Goal: Task Accomplishment & Management: Manage account settings

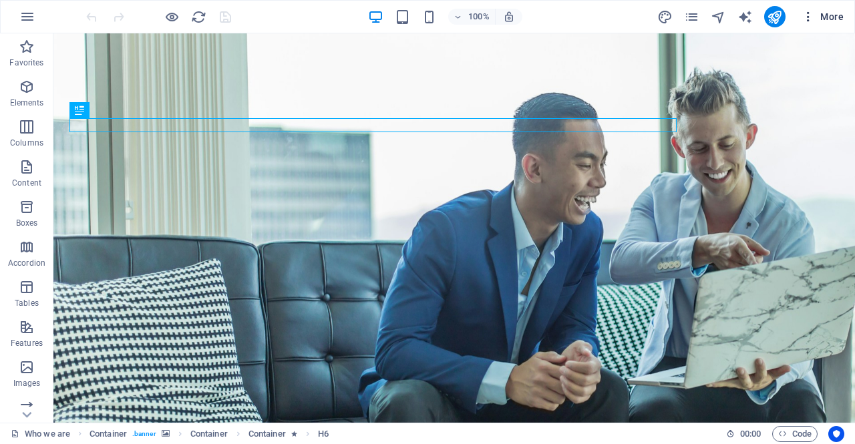
click at [816, 21] on span "More" at bounding box center [822, 16] width 42 height 13
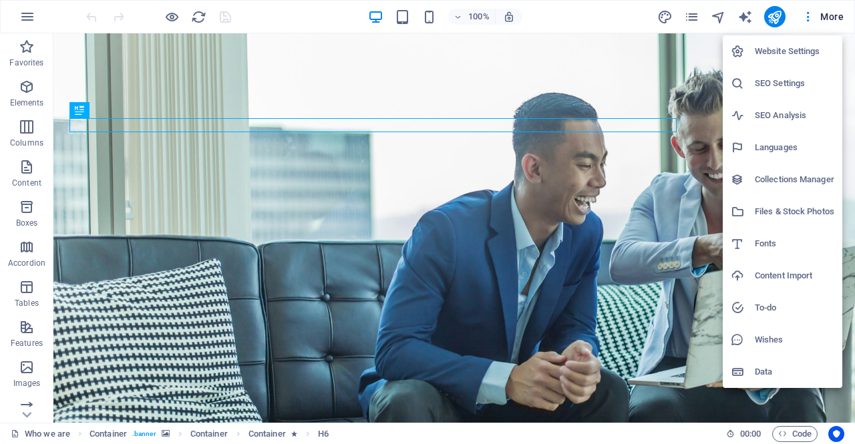
drag, startPoint x: 800, startPoint y: 51, endPoint x: 795, endPoint y: 97, distance: 45.7
click at [795, 97] on ul "Website Settings SEO Settings SEO Analysis Languages Collections Manager Files …" at bounding box center [783, 211] width 120 height 353
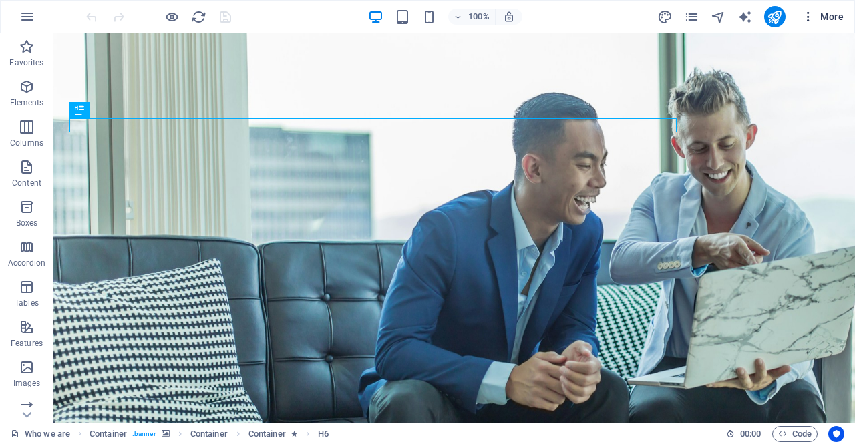
click at [813, 13] on icon "button" at bounding box center [807, 16] width 13 height 13
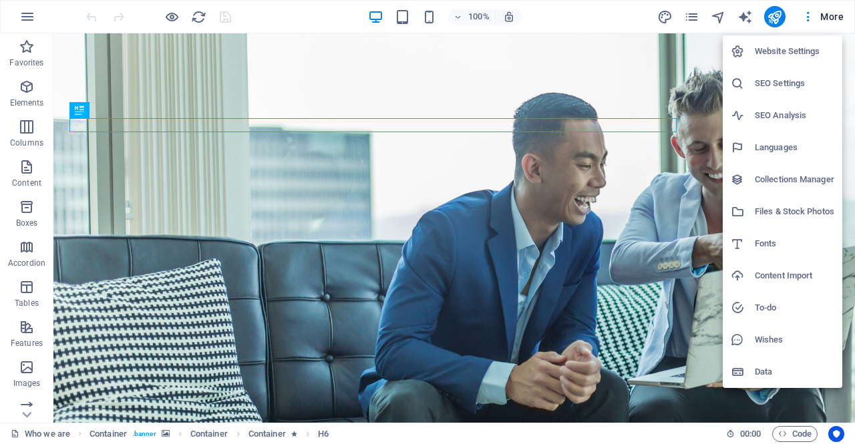
click at [785, 81] on h6 "SEO Settings" at bounding box center [794, 83] width 79 height 16
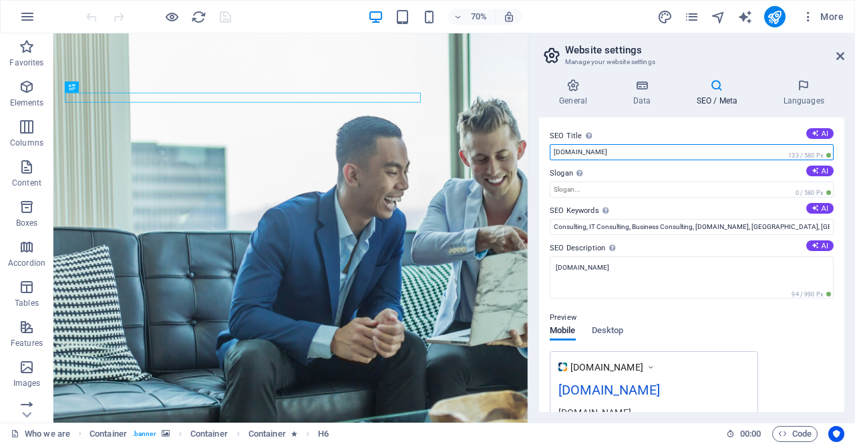
click at [642, 150] on input "[DOMAIN_NAME]" at bounding box center [692, 152] width 284 height 16
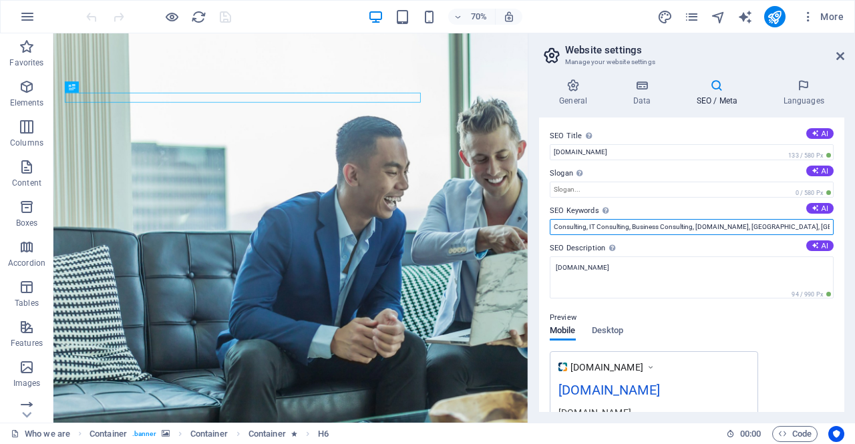
click at [642, 230] on input "Consulting, IT Consulting, Business Consulting, [DOMAIN_NAME], [GEOGRAPHIC_DATA…" at bounding box center [692, 227] width 284 height 16
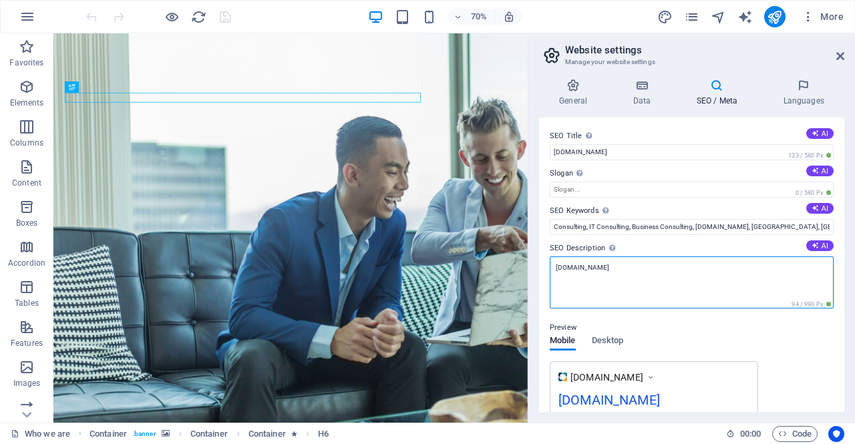
click at [625, 270] on textarea "[DOMAIN_NAME]" at bounding box center [692, 282] width 284 height 52
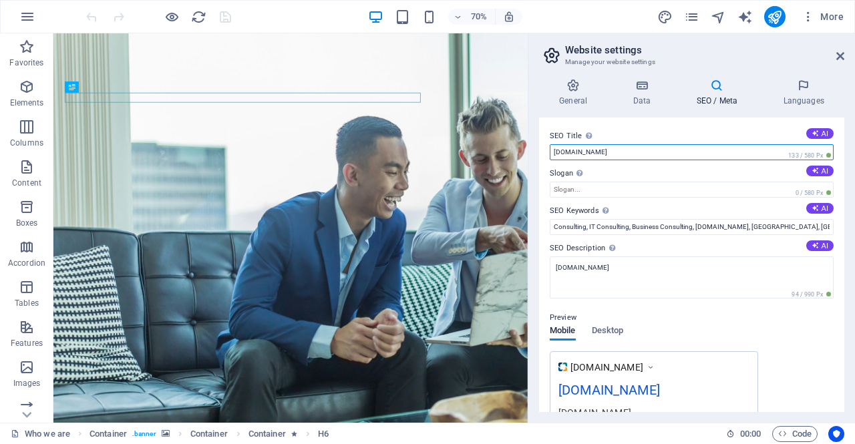
click at [630, 146] on input "[DOMAIN_NAME]" at bounding box center [692, 152] width 284 height 16
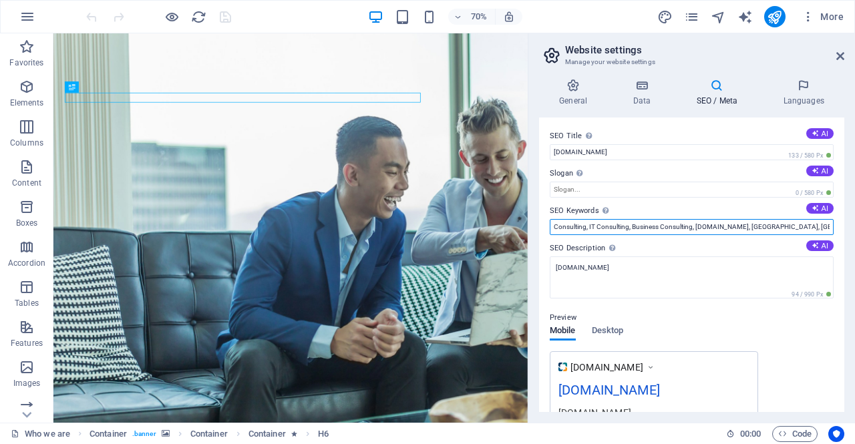
click at [592, 226] on input "Consulting, IT Consulting, Business Consulting, [DOMAIN_NAME], [GEOGRAPHIC_DATA…" at bounding box center [692, 227] width 284 height 16
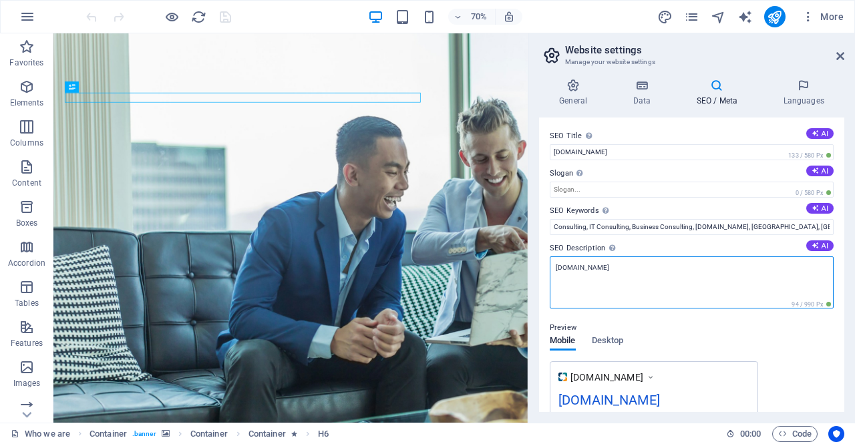
click at [634, 270] on textarea "[DOMAIN_NAME]" at bounding box center [692, 282] width 284 height 52
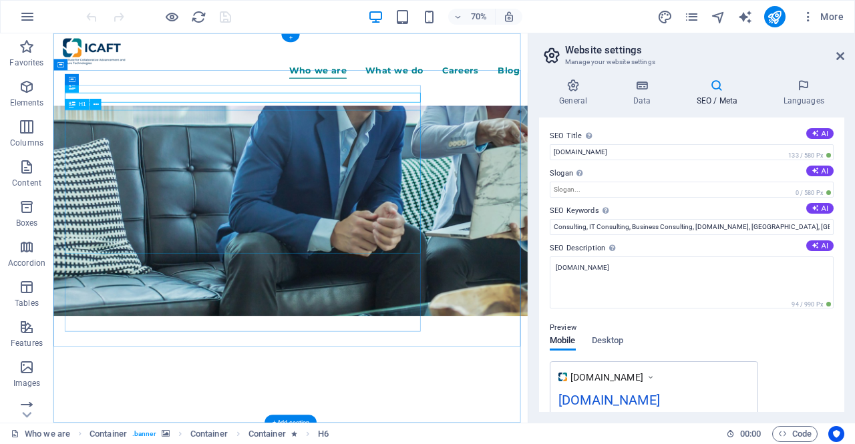
scroll to position [267, 0]
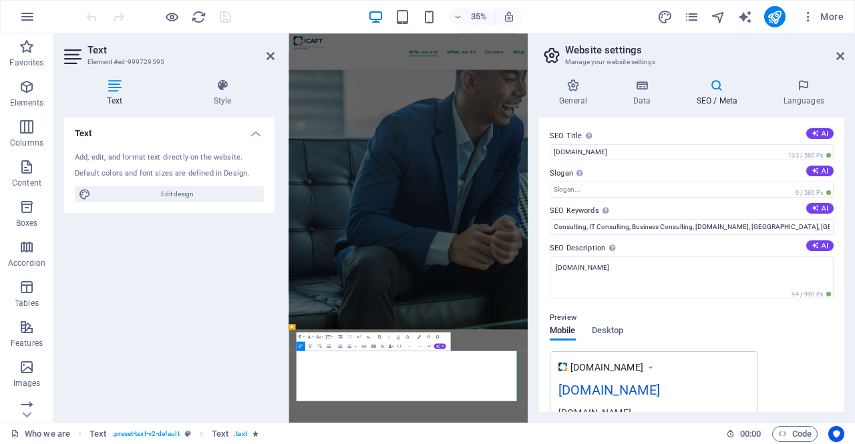
drag, startPoint x: 674, startPoint y: 952, endPoint x: 311, endPoint y: 946, distance: 362.7
copy span "The Institute for Collaborative Advancement and Future Technologies (ICAFT)"
click at [632, 252] on label "SEO Description Describe the contents of your website - this is crucial for sea…" at bounding box center [692, 248] width 284 height 16
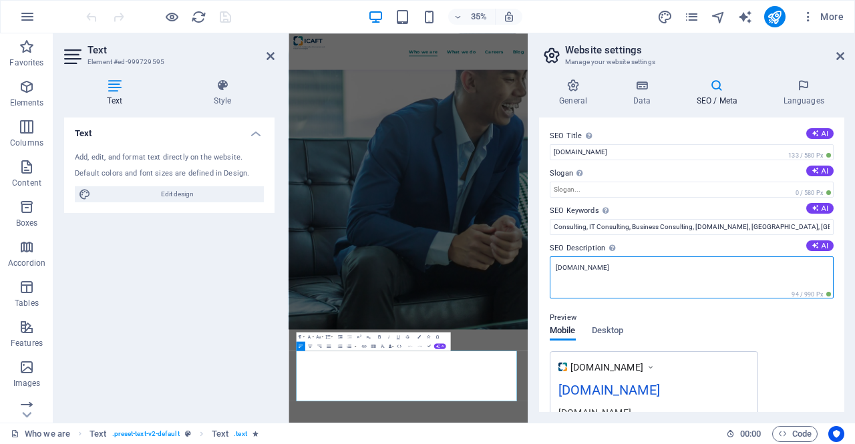
click at [632, 256] on textarea "[DOMAIN_NAME]" at bounding box center [692, 277] width 284 height 42
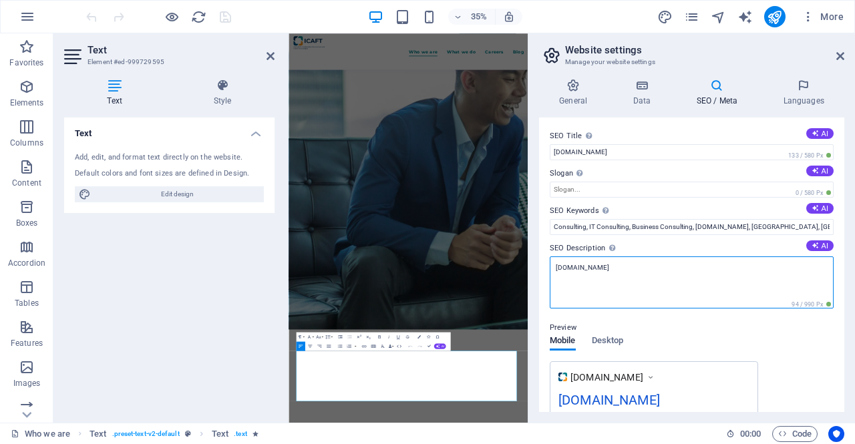
paste textarea "The Institute for Collaborative Advancement and Future Technologies (ICAFT)"
drag, startPoint x: 566, startPoint y: 265, endPoint x: 540, endPoint y: 265, distance: 26.0
click at [541, 265] on div "SEO Title The title of your website - make it something that stands out in sear…" at bounding box center [691, 265] width 305 height 294
type textarea "Institute for Collaborative Advancement and Future Technologies (ICAFT)"
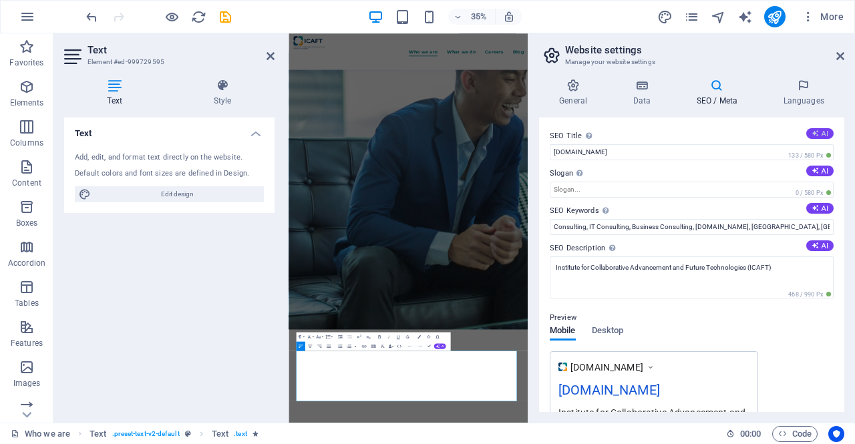
click at [819, 131] on button "AI" at bounding box center [819, 133] width 27 height 11
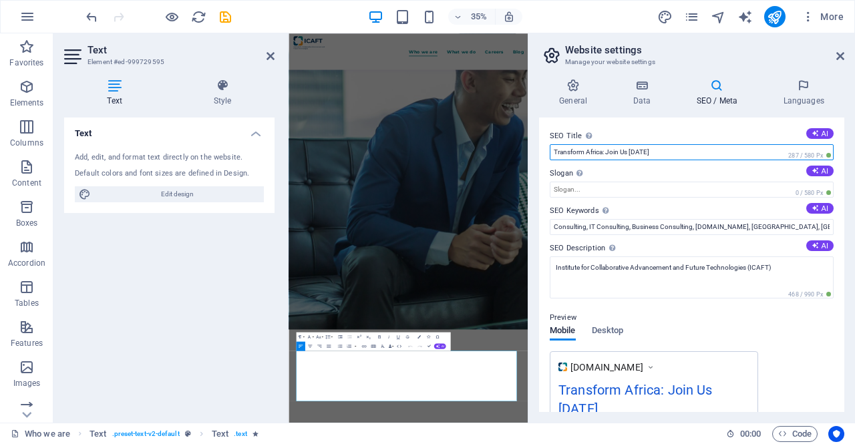
click at [658, 150] on input "Transform Africa: Join Us [DATE]" at bounding box center [692, 152] width 284 height 16
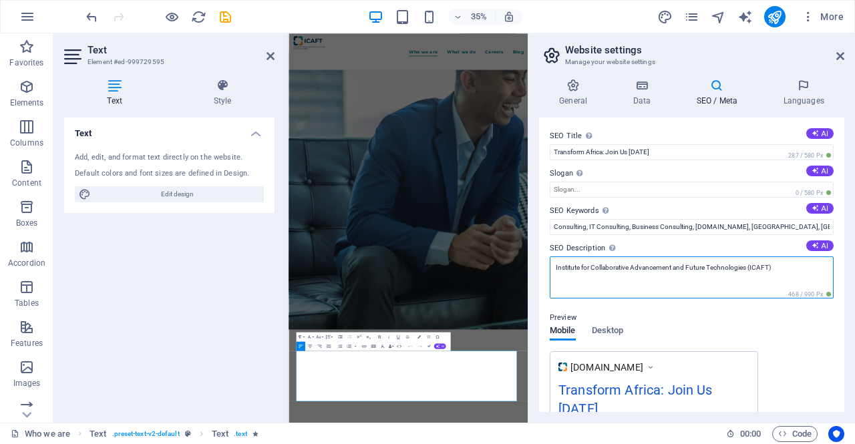
click at [598, 264] on textarea "Institute for Collaborative Advancement and Future Technologies (ICAFT)" at bounding box center [692, 277] width 284 height 42
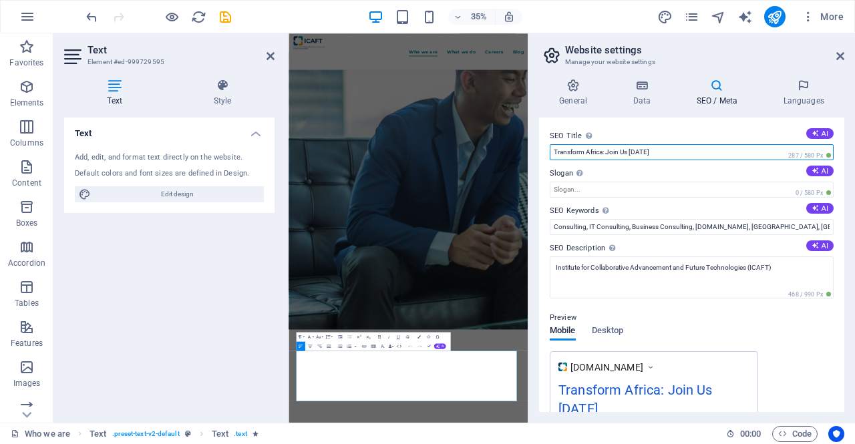
click at [600, 150] on input "Transform Africa: Join Us [DATE]" at bounding box center [692, 152] width 284 height 16
paste input "Institute for Collaborative Advancement and Future Technologies (ICAFT)"
type input "[DOMAIN_NAME]"
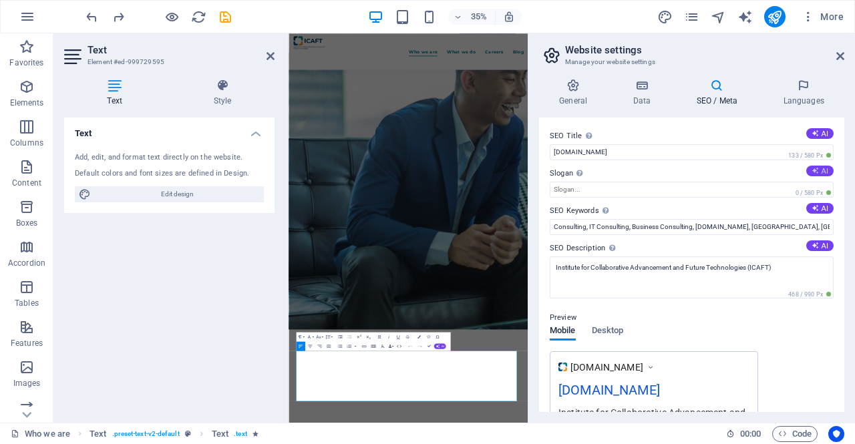
click at [825, 171] on button "AI" at bounding box center [819, 171] width 27 height 11
type input "Empowering Africa Through Collaborative Innovation"
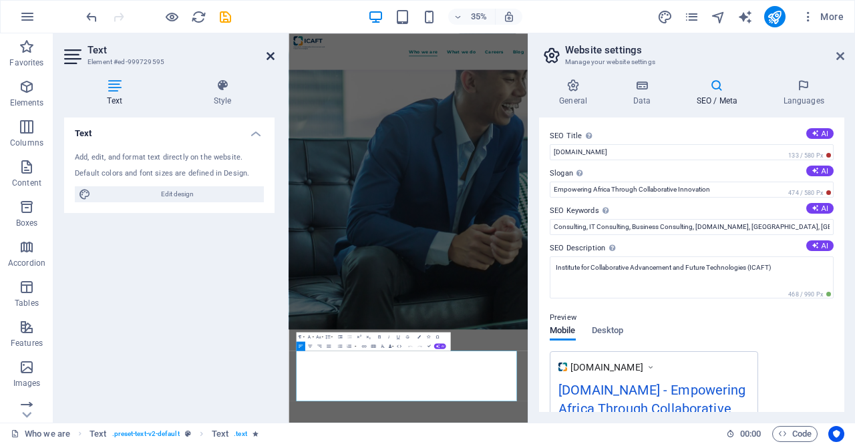
click at [271, 57] on icon at bounding box center [270, 56] width 8 height 11
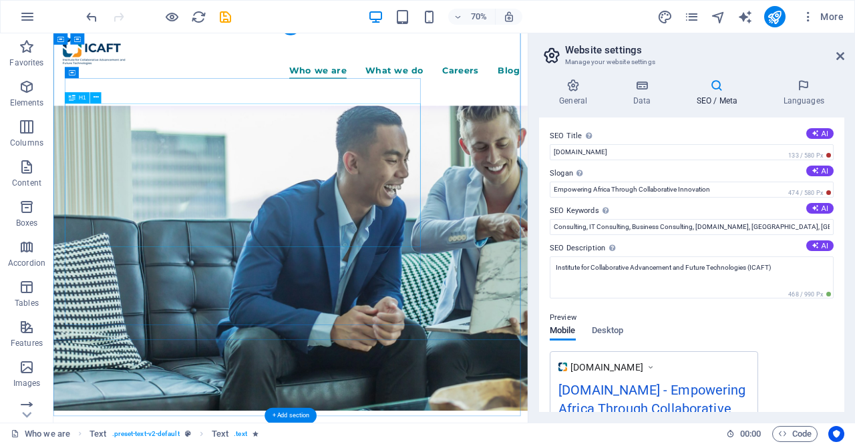
scroll to position [0, 0]
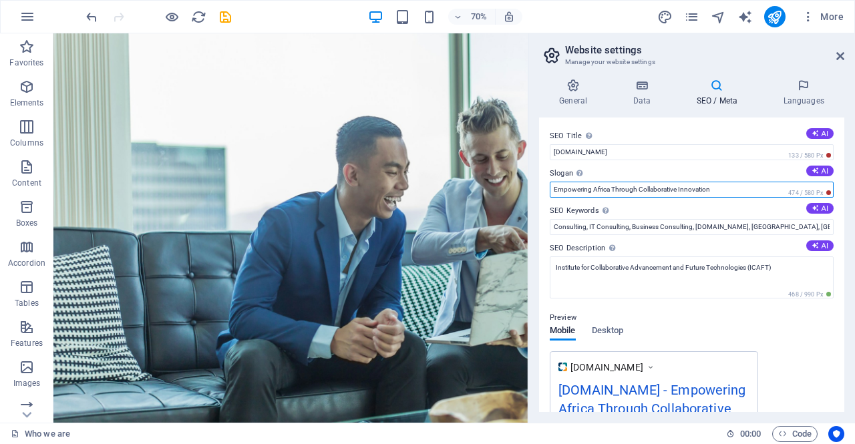
click at [568, 184] on input "Empowering Africa Through Collaborative Innovation" at bounding box center [692, 190] width 284 height 16
drag, startPoint x: 735, startPoint y: 187, endPoint x: 554, endPoint y: 186, distance: 181.0
click at [554, 186] on input "Empowering Africa Through Collaborative Innovation" at bounding box center [692, 190] width 284 height 16
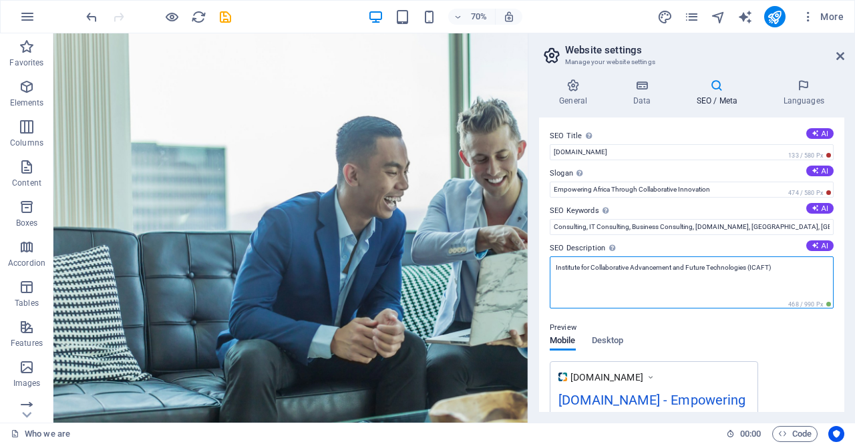
click at [608, 268] on textarea "Institute for Collaborative Advancement and Future Technologies (ICAFT)" at bounding box center [692, 282] width 284 height 52
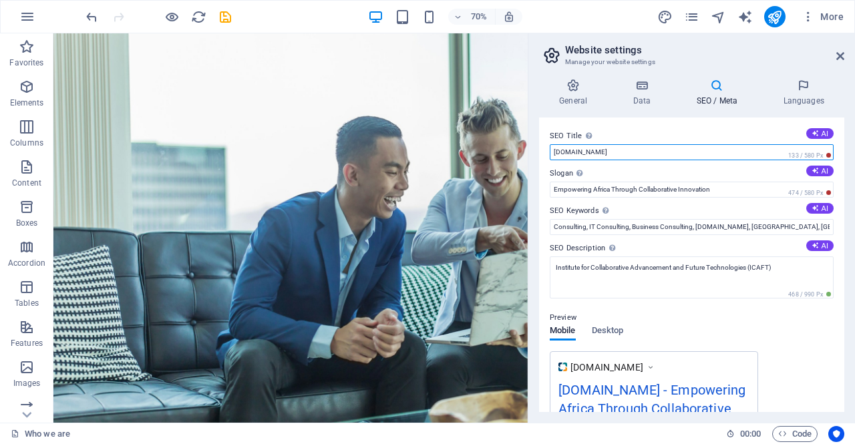
click at [616, 148] on input "[DOMAIN_NAME]" at bounding box center [692, 152] width 284 height 16
paste input "Institute for Collaborative Advancement and Future Technologies (ICAFT)"
type input "Institute for Collaborative Advancement and Future Technologies (ICAFT)"
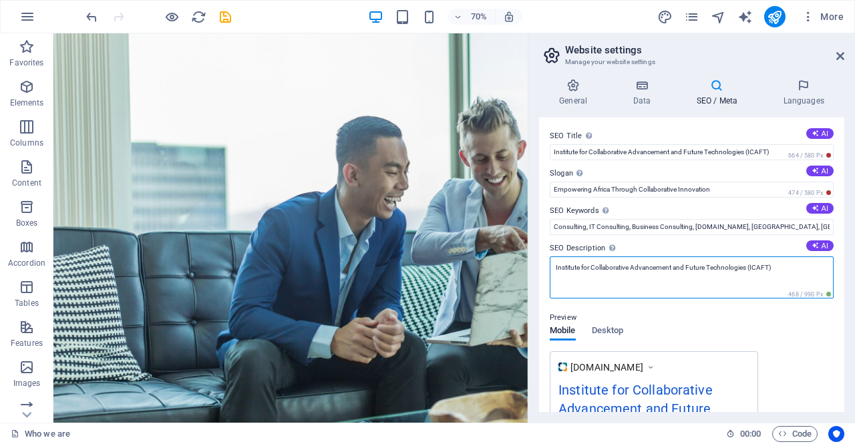
click at [604, 268] on textarea "Institute for Collaborative Advancement and Future Technologies (ICAFT)" at bounding box center [692, 277] width 284 height 42
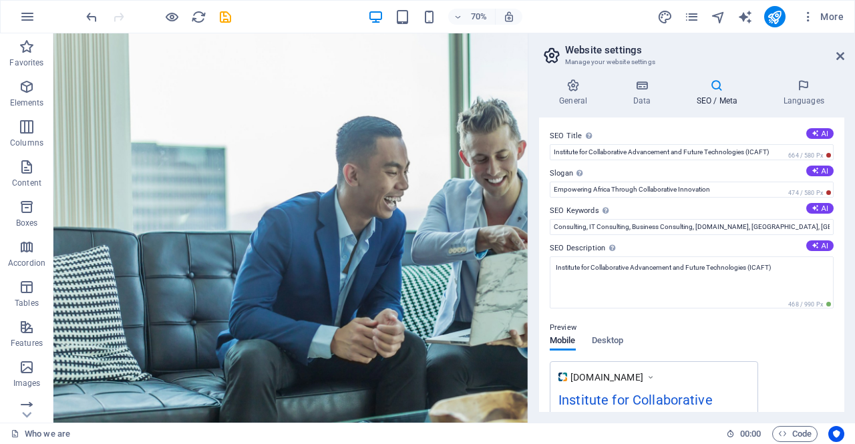
click at [628, 313] on div "Preview Mobile Desktop [DOMAIN_NAME] Institute for Collaborative Advancement an…" at bounding box center [692, 417] width 284 height 216
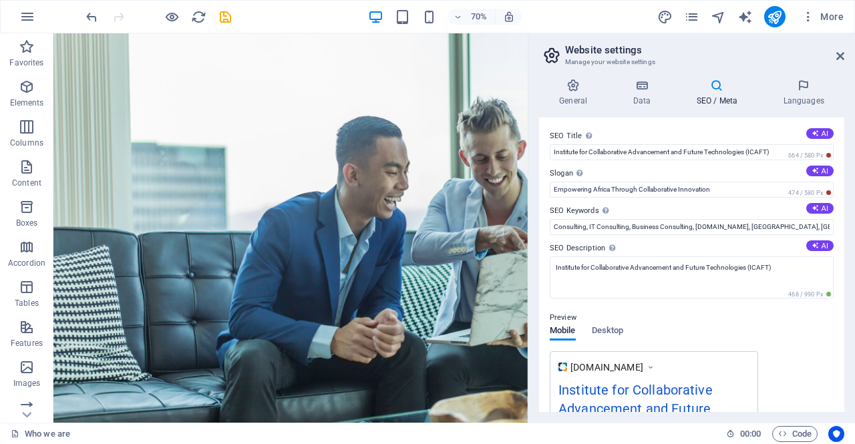
drag, startPoint x: 560, startPoint y: 292, endPoint x: 544, endPoint y: 196, distance: 98.1
click at [542, 194] on div "SEO Title The title of your website - make it something that stands out in sear…" at bounding box center [691, 265] width 305 height 294
drag, startPoint x: 602, startPoint y: 247, endPoint x: 559, endPoint y: 244, distance: 42.8
click at [561, 244] on label "SEO Description Describe the contents of your website - this is crucial for sea…" at bounding box center [692, 248] width 284 height 16
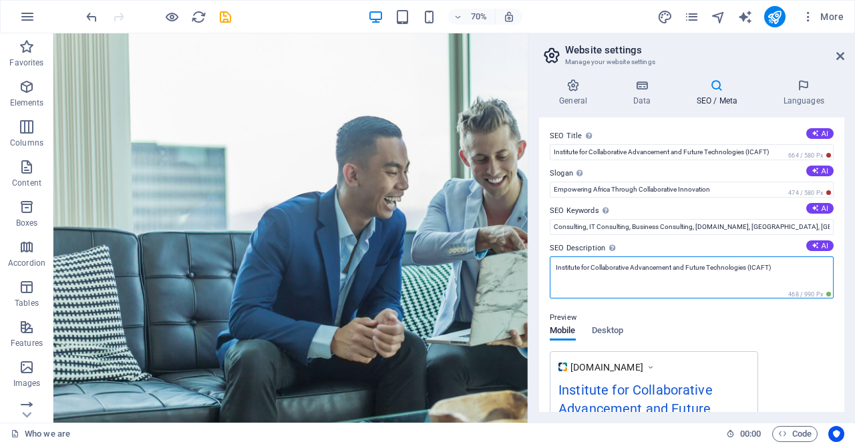
click at [561, 256] on textarea "Institute for Collaborative Advancement and Future Technologies (ICAFT)" at bounding box center [692, 277] width 284 height 42
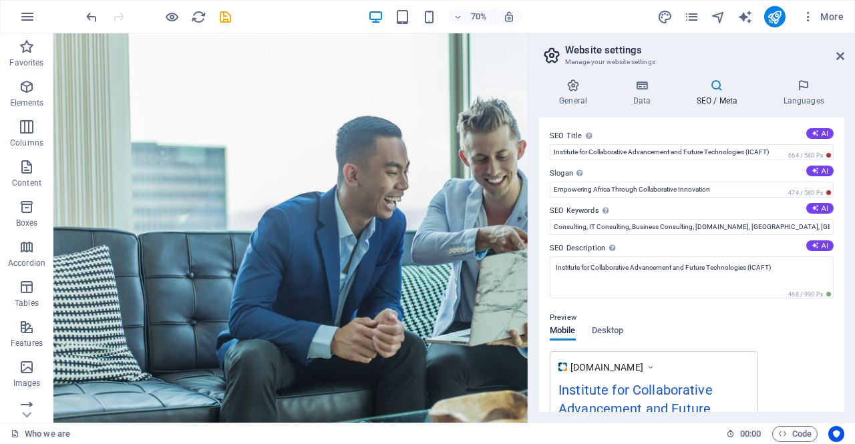
drag, startPoint x: 549, startPoint y: 122, endPoint x: 652, endPoint y: 316, distance: 219.6
click at [652, 316] on div "SEO Title The title of your website - make it something that stands out in sear…" at bounding box center [691, 265] width 305 height 294
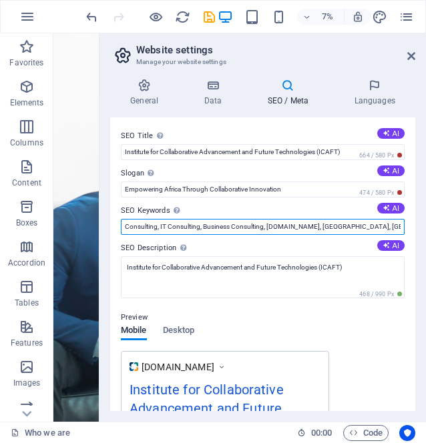
click at [222, 222] on input "Consulting, IT Consulting, Business Consulting, [DOMAIN_NAME], [GEOGRAPHIC_DATA…" at bounding box center [263, 227] width 284 height 16
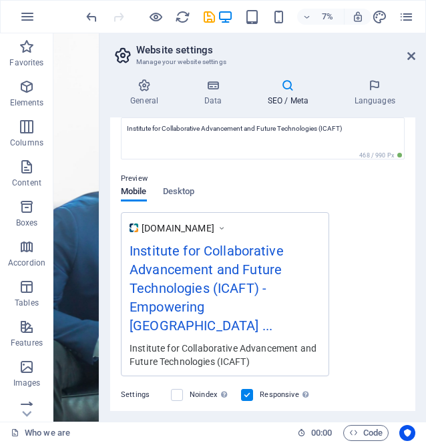
scroll to position [132, 0]
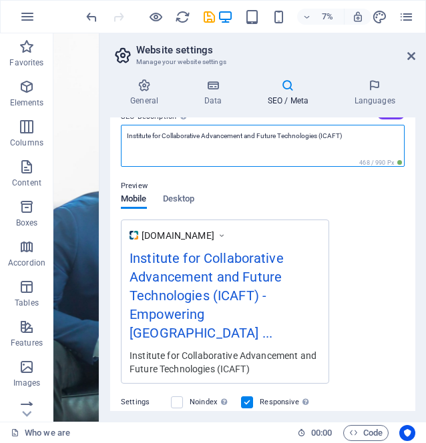
click at [302, 133] on textarea "Institute for Collaborative Advancement and Future Technologies (ICAFT)" at bounding box center [263, 146] width 284 height 42
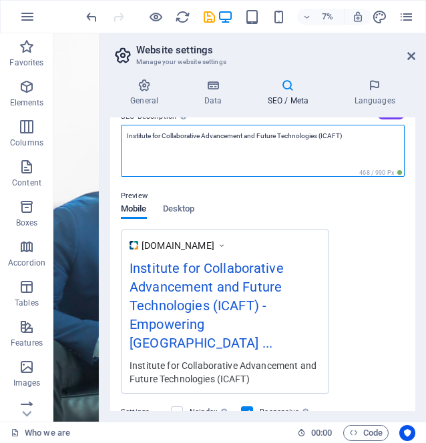
paste textarea "The Institute for Collaborative Advancement and Future Technologies (ICAFT) is …"
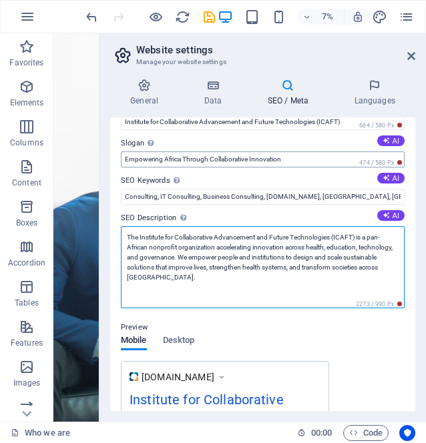
scroll to position [0, 0]
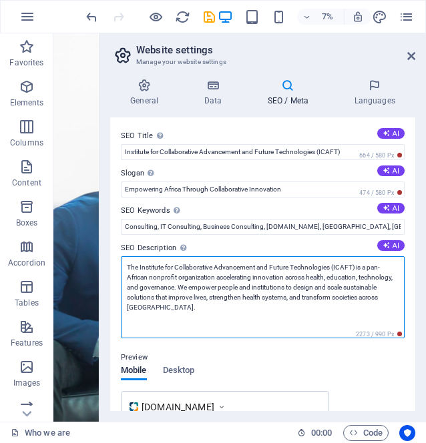
type textarea "The Institute for Collaborative Advancement and Future Technologies (ICAFT) is …"
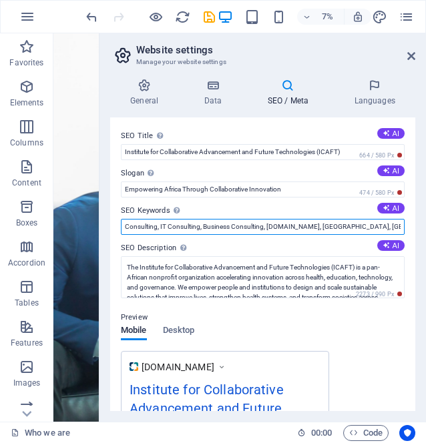
click at [366, 226] on input "Consulting, IT Consulting, Business Consulting, [DOMAIN_NAME], [GEOGRAPHIC_DATA…" at bounding box center [263, 227] width 284 height 16
paste input "health innovation [GEOGRAPHIC_DATA], technology for development, capacity build…"
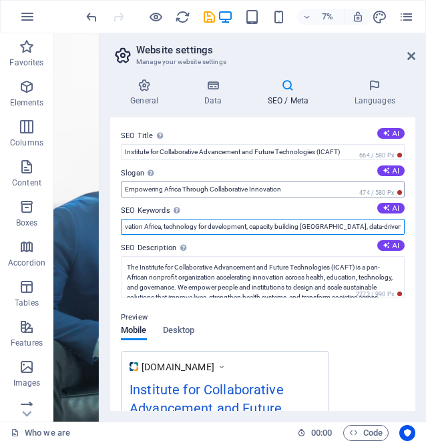
type input "Consulting, IT Consulting, Business Consulting, [DOMAIN_NAME], [GEOGRAPHIC_DATA…"
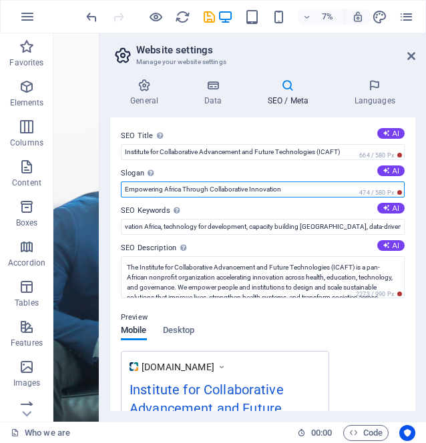
scroll to position [0, 0]
click at [219, 187] on input "Empowering Africa Through Collaborative Innovation" at bounding box center [263, 190] width 284 height 16
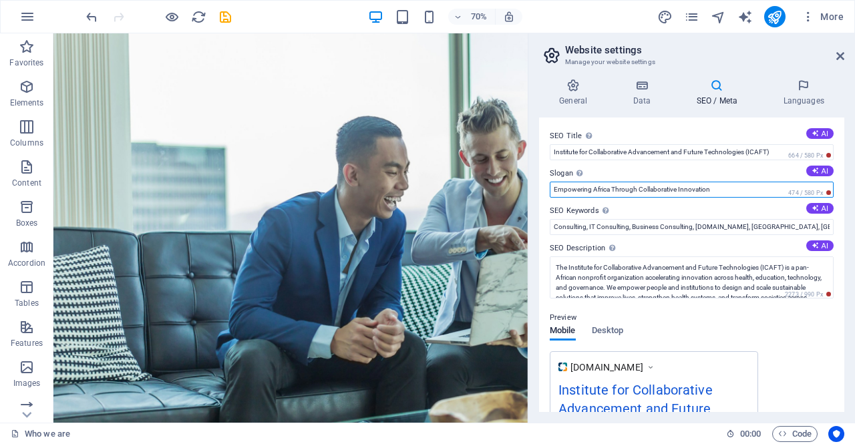
click at [571, 191] on input "Empowering Africa Through Collaborative Innovation" at bounding box center [692, 190] width 284 height 16
drag, startPoint x: 638, startPoint y: 189, endPoint x: 536, endPoint y: 188, distance: 102.8
click at [536, 188] on div "General Data SEO / Meta Languages Website name [DOMAIN_NAME] Logo Drag files he…" at bounding box center [691, 245] width 327 height 355
click at [593, 188] on input "Collaborative Innovation" at bounding box center [692, 190] width 284 height 16
click at [646, 192] on input "Collaborative, Innovation" at bounding box center [692, 190] width 284 height 16
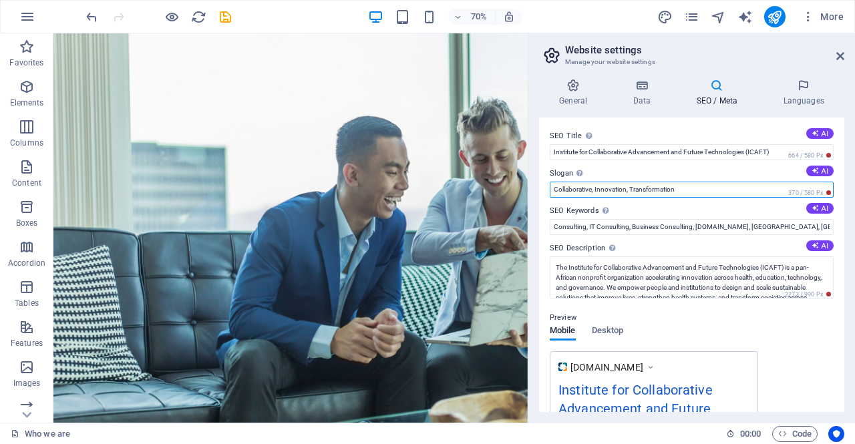
click at [629, 190] on input "Collaborative, Innovation, Transformation" at bounding box center [692, 190] width 284 height 16
click at [594, 192] on input "Collaborative, Innovation. Transformation" at bounding box center [692, 190] width 284 height 16
click at [592, 189] on input "Collaborative. Innovation. Transformation" at bounding box center [692, 190] width 284 height 16
type input "Collaboration. Innovation. Transformation"
click at [614, 325] on span "Desktop" at bounding box center [608, 332] width 32 height 19
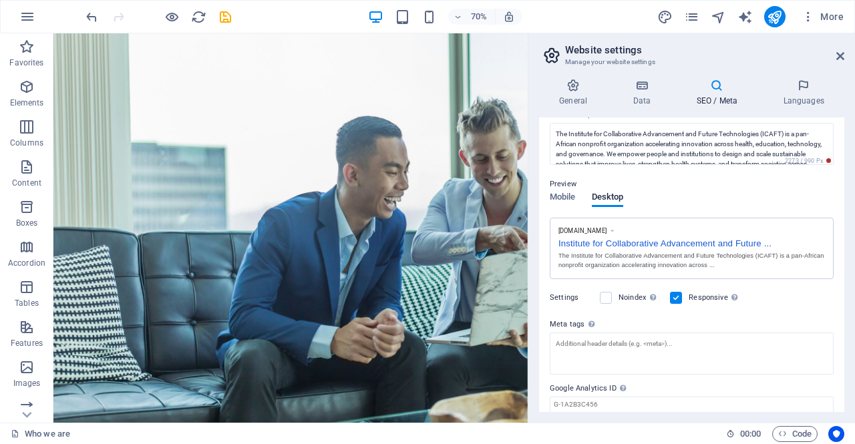
scroll to position [67, 0]
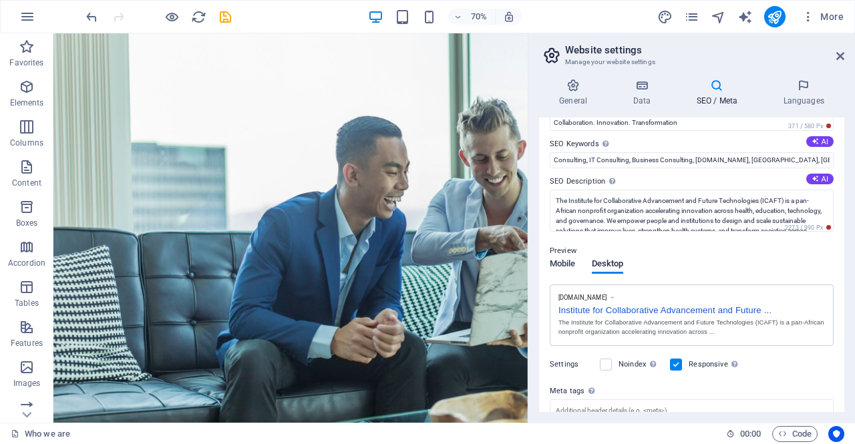
click at [569, 259] on span "Mobile" at bounding box center [563, 265] width 26 height 19
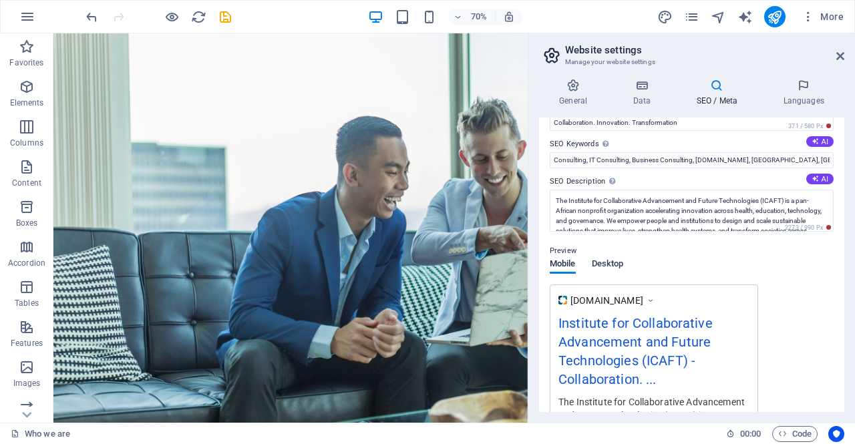
click at [617, 261] on span "Desktop" at bounding box center [608, 265] width 32 height 19
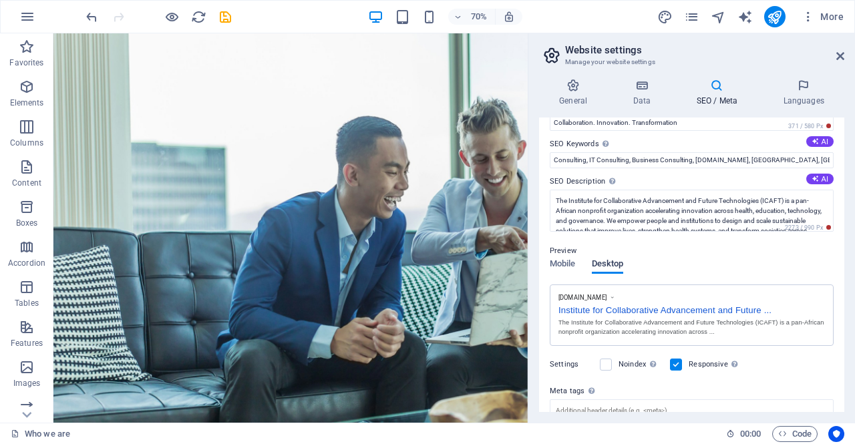
scroll to position [0, 0]
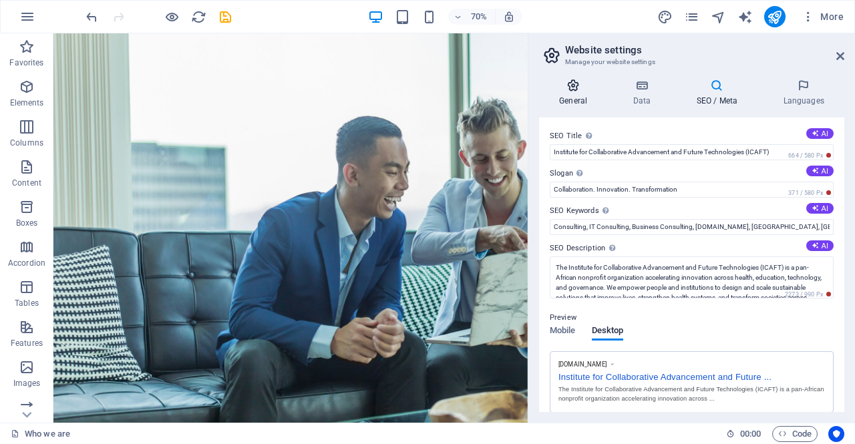
click at [575, 94] on h4 "General" at bounding box center [575, 93] width 73 height 28
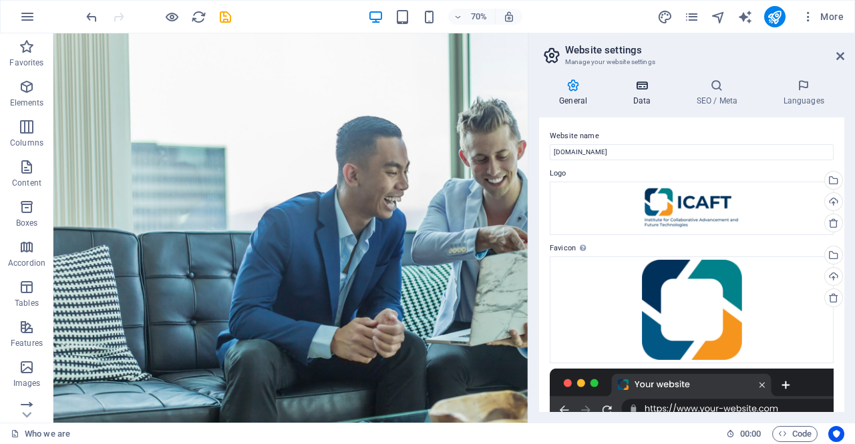
click at [648, 98] on h4 "Data" at bounding box center [643, 93] width 63 height 28
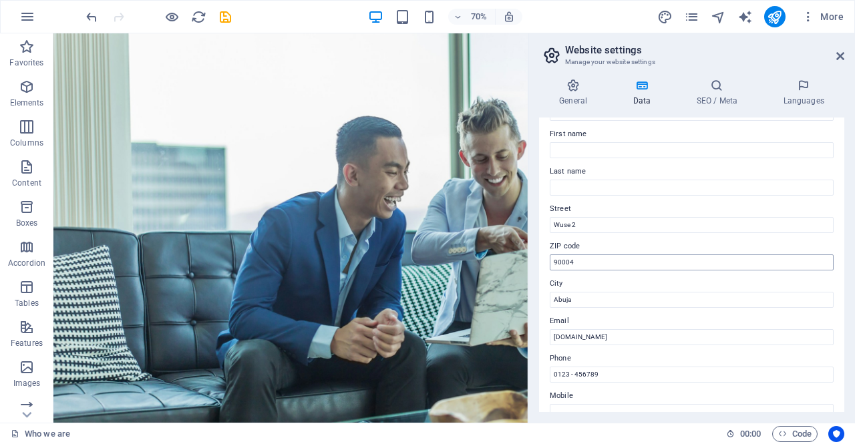
scroll to position [134, 0]
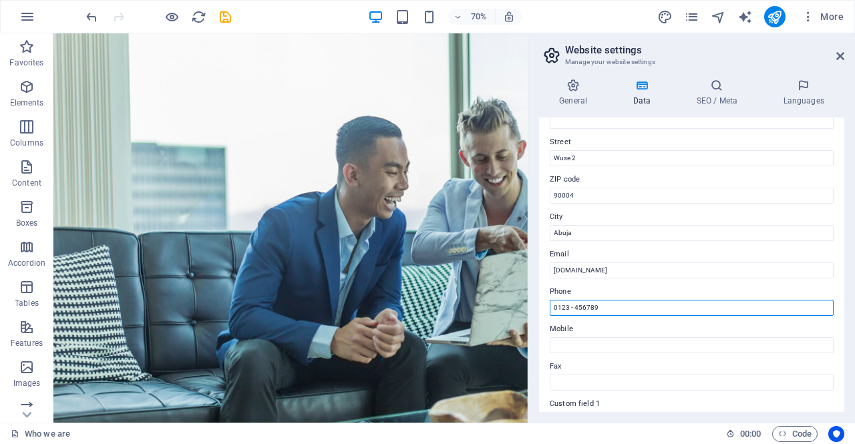
drag, startPoint x: 618, startPoint y: 305, endPoint x: 535, endPoint y: 295, distance: 84.1
click at [535, 295] on div "General Data SEO / Meta Languages Website name [DOMAIN_NAME] Logo Drag files he…" at bounding box center [691, 245] width 327 height 355
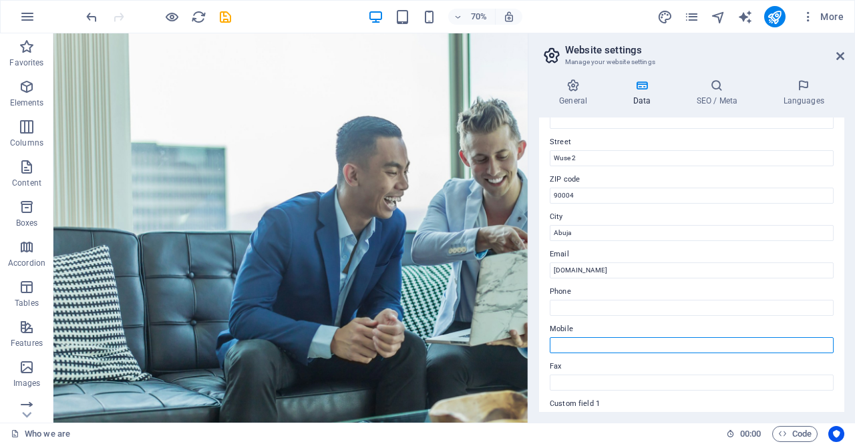
click at [573, 345] on input "Mobile" at bounding box center [692, 345] width 284 height 16
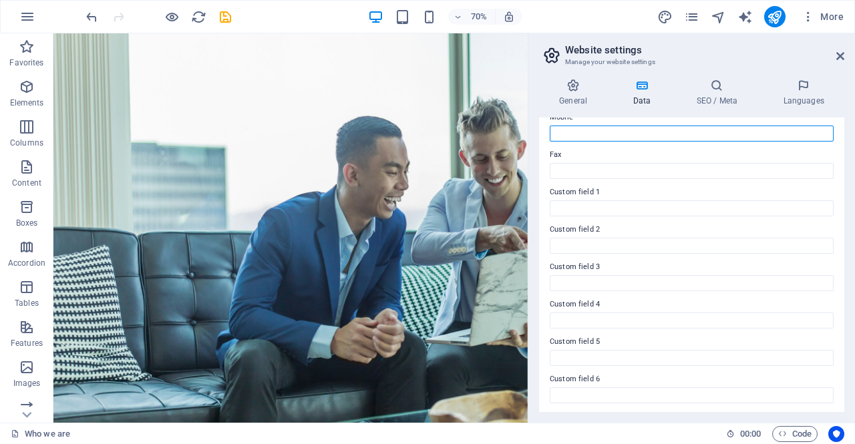
scroll to position [347, 0]
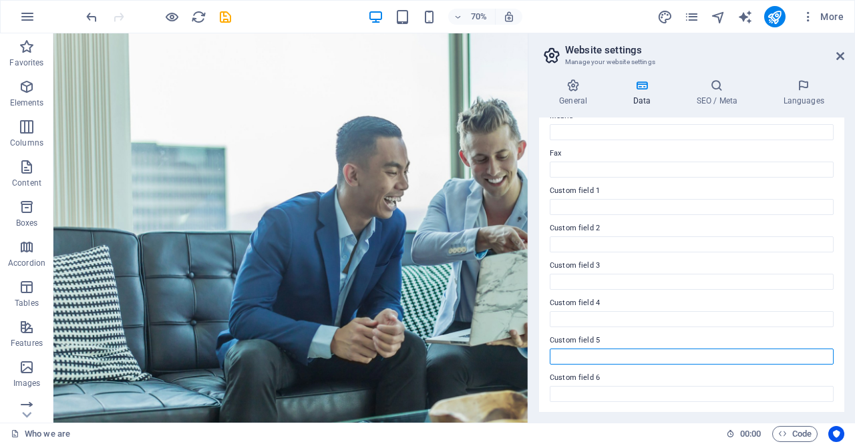
click at [589, 361] on input "Custom field 5" at bounding box center [692, 357] width 284 height 16
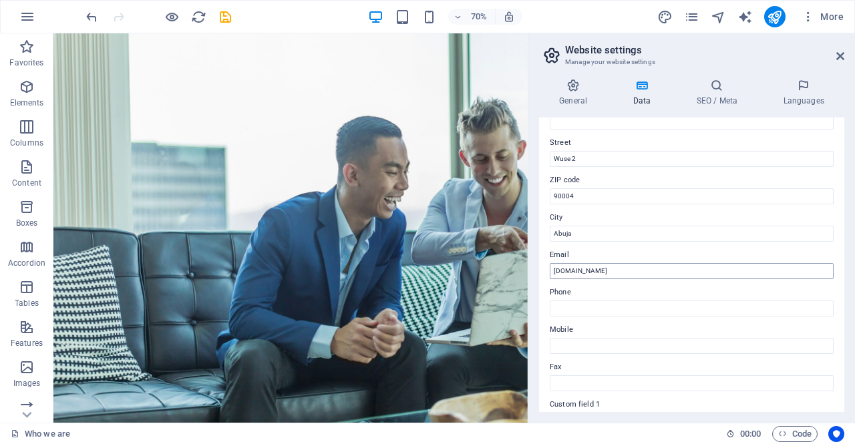
scroll to position [134, 0]
click at [564, 270] on input "[DOMAIN_NAME]" at bounding box center [692, 270] width 284 height 16
click at [598, 273] on input "[EMAIL_ADDRESS][DOMAIN_NAME]" at bounding box center [692, 270] width 284 height 16
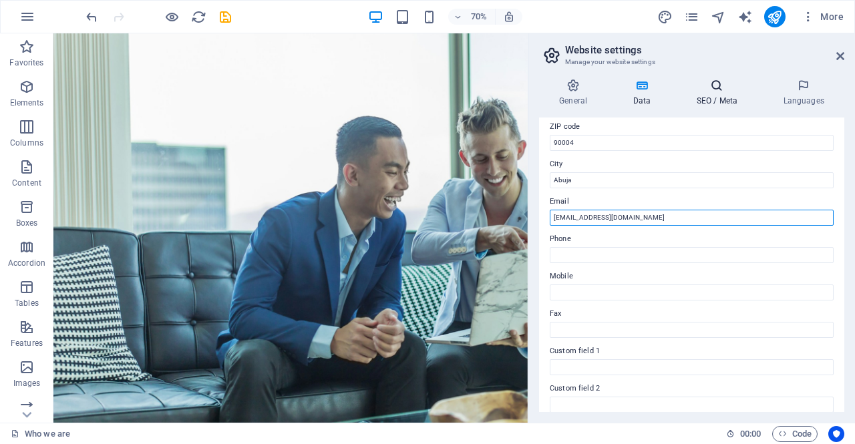
scroll to position [146, 0]
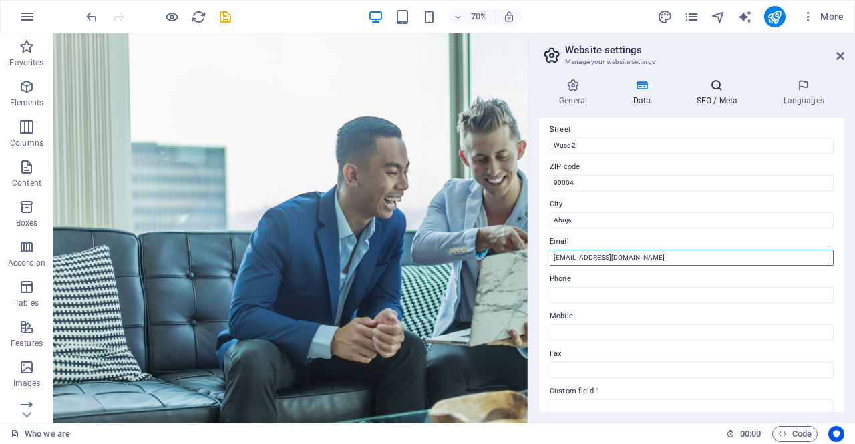
type input "[EMAIL_ADDRESS][DOMAIN_NAME]"
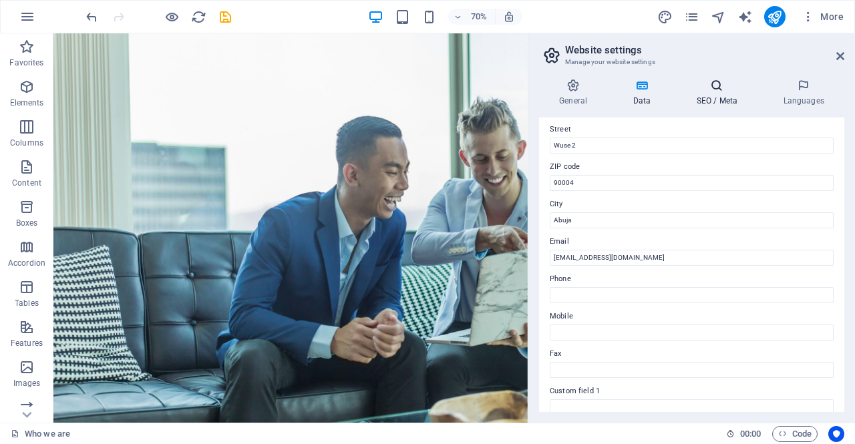
click at [719, 93] on h4 "SEO / Meta" at bounding box center [719, 93] width 87 height 28
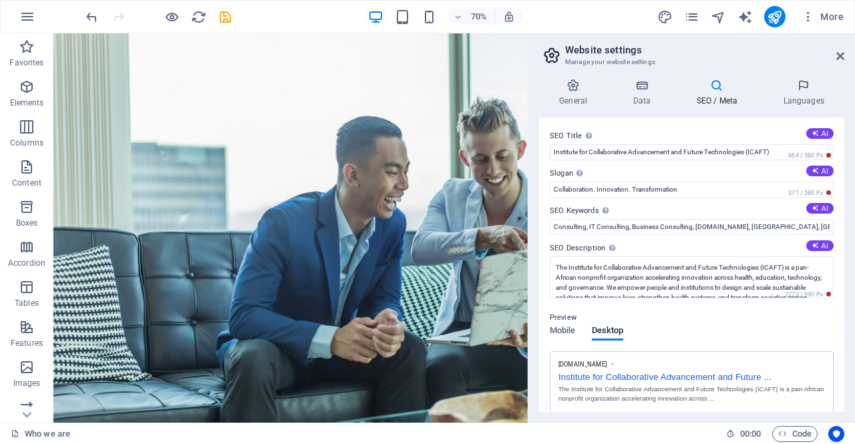
scroll to position [180, 0]
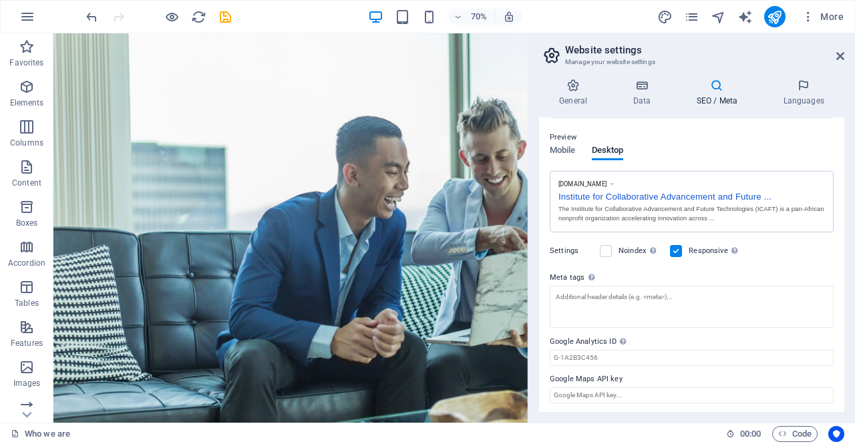
click at [216, 17] on div at bounding box center [158, 16] width 150 height 21
click at [222, 17] on icon "save" at bounding box center [225, 16] width 15 height 15
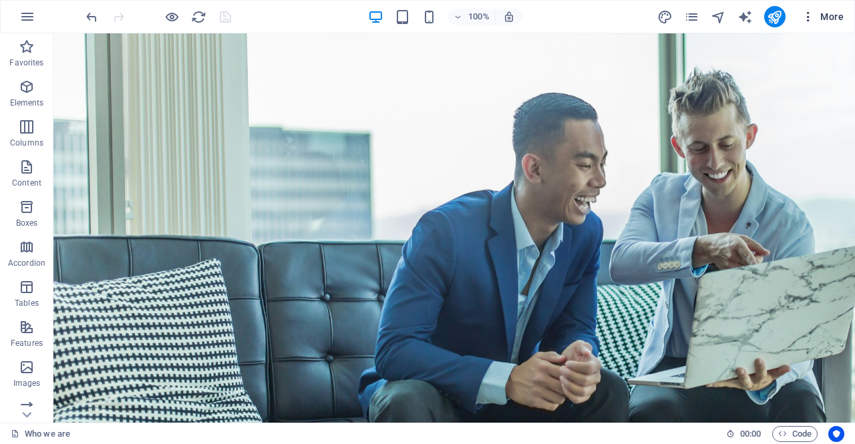
click at [819, 15] on span "More" at bounding box center [822, 16] width 42 height 13
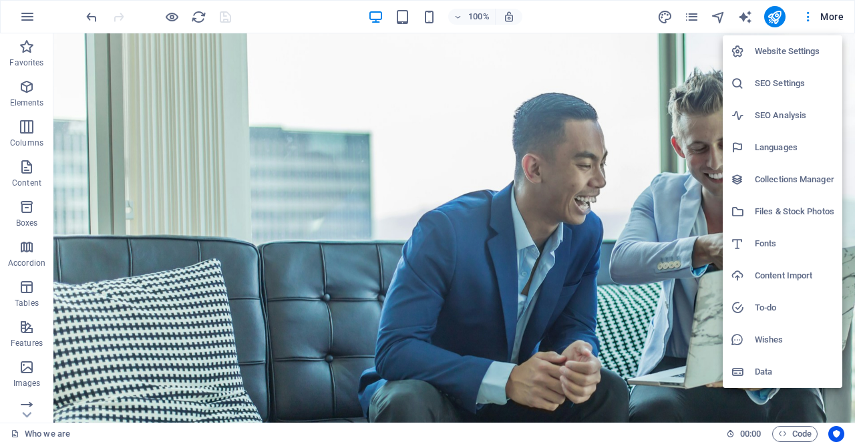
click at [796, 114] on h6 "SEO Analysis" at bounding box center [794, 116] width 79 height 16
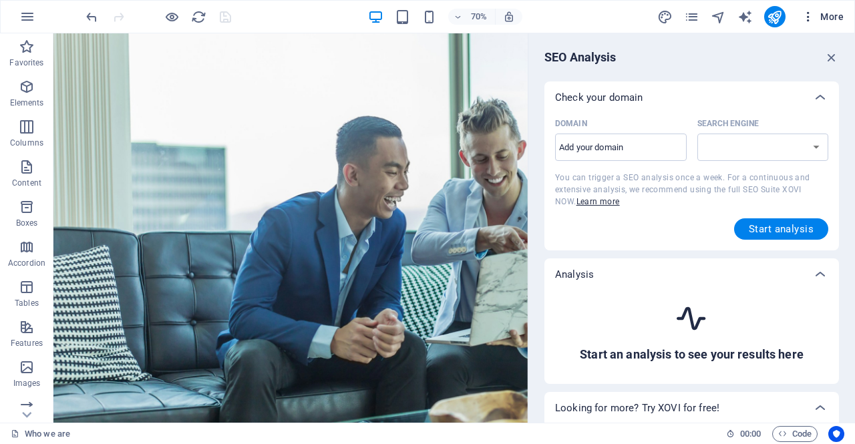
select select "[DOMAIN_NAME]"
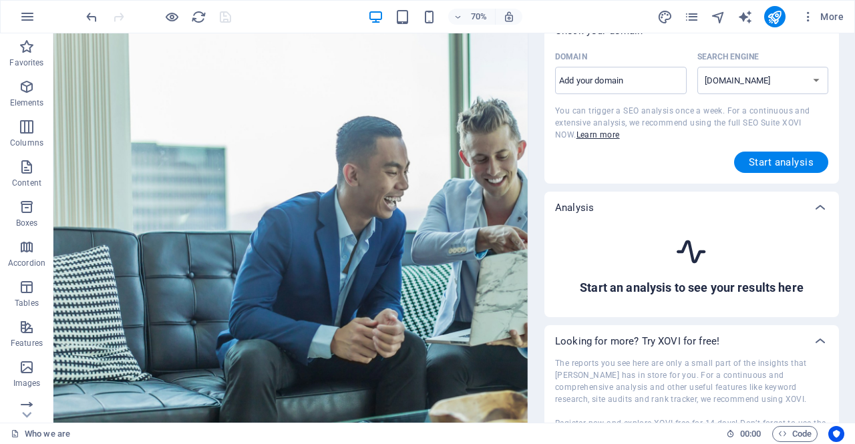
scroll to position [0, 0]
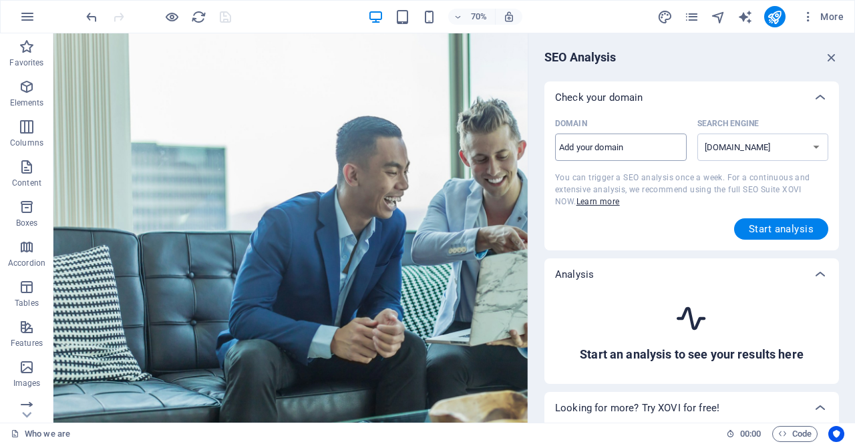
click at [612, 149] on input "Domain ​" at bounding box center [621, 147] width 132 height 21
click at [772, 220] on button "Start analysis" at bounding box center [781, 228] width 94 height 21
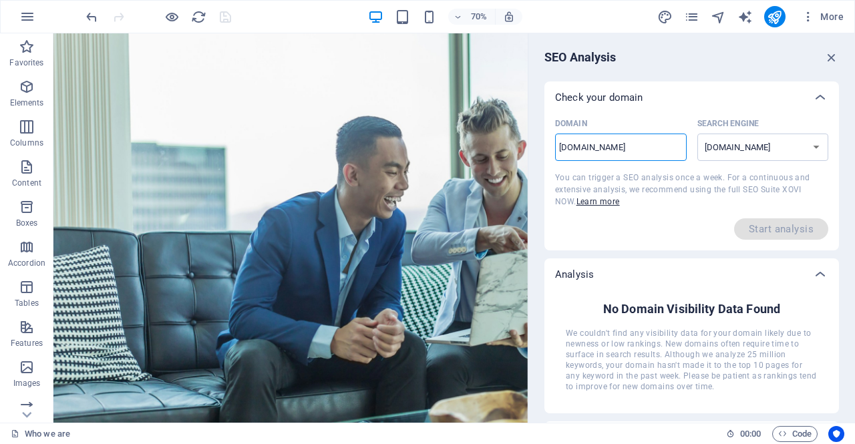
click at [642, 145] on input "[DOMAIN_NAME]" at bounding box center [621, 147] width 132 height 21
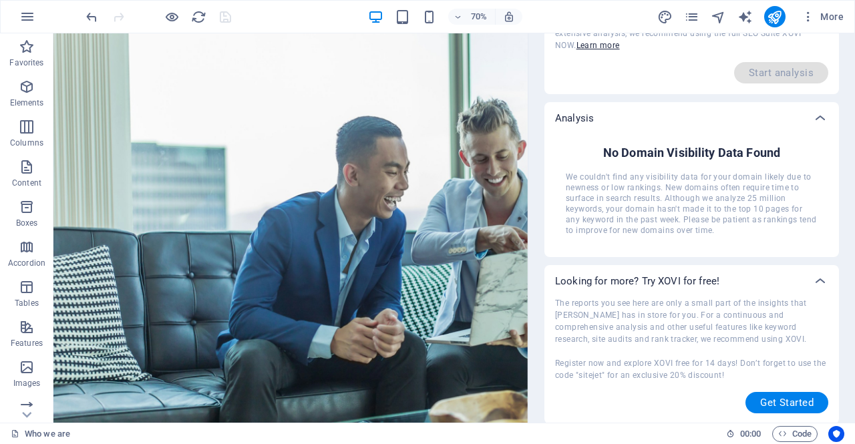
scroll to position [158, 0]
drag, startPoint x: 565, startPoint y: 197, endPoint x: 646, endPoint y: 203, distance: 81.7
click at [646, 203] on span "We couldn't find any visibility data for your domain likely due to newness or l…" at bounding box center [692, 202] width 252 height 64
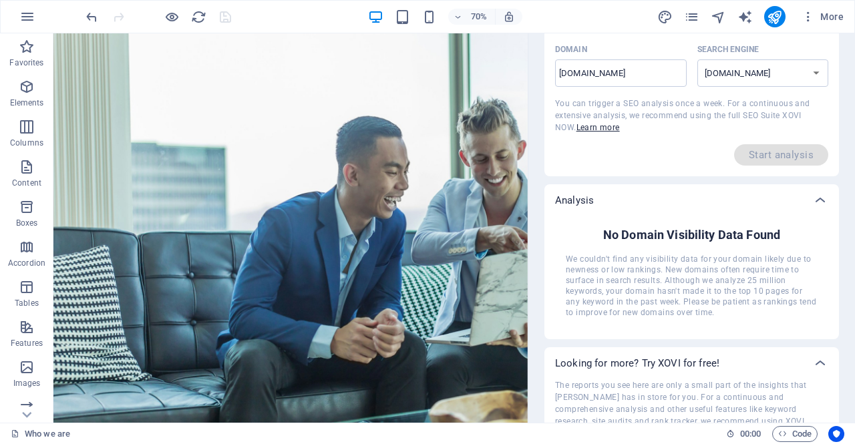
scroll to position [0, 0]
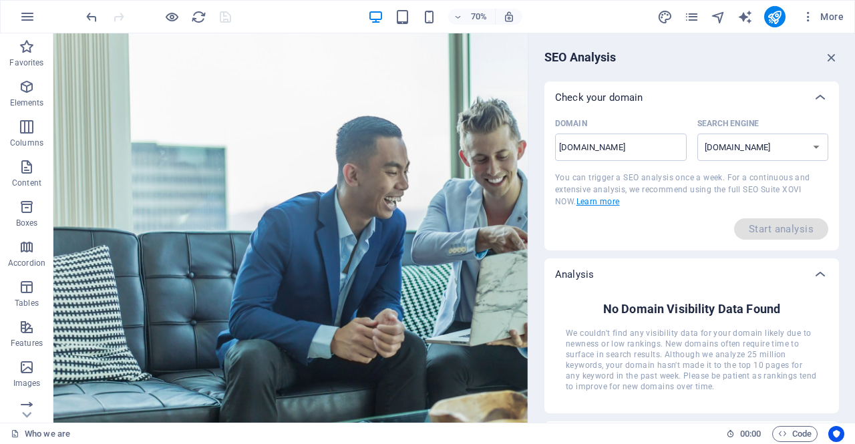
click at [590, 205] on link "Learn more" at bounding box center [597, 201] width 43 height 9
click at [628, 146] on input "[DOMAIN_NAME]" at bounding box center [621, 147] width 132 height 21
type input "[DOMAIN_NAME]"
select select "[DOMAIN_NAME]"
type input "[DOMAIN_NAME]"
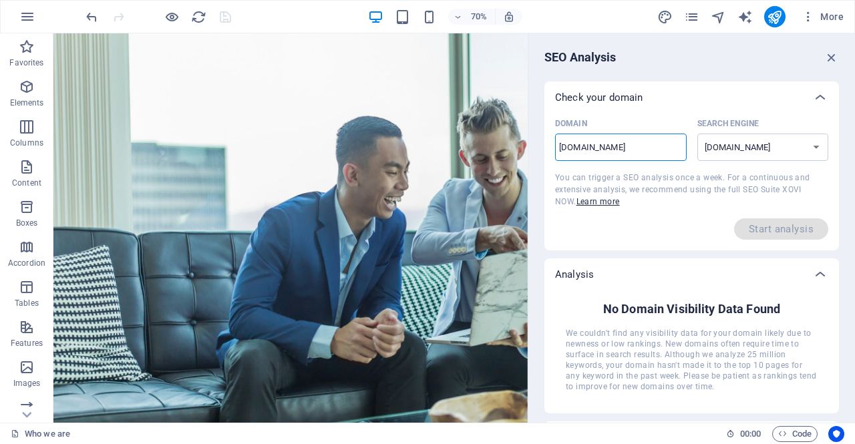
select select "[DOMAIN_NAME]"
click at [809, 136] on select "[DOMAIN_NAME] [DOMAIN_NAME] [DOMAIN_NAME] [DOMAIN_NAME] [DOMAIN_NAME] [DOMAIN_N…" at bounding box center [763, 147] width 132 height 27
click at [632, 145] on input "[DOMAIN_NAME]" at bounding box center [621, 147] width 132 height 21
click at [747, 150] on select "[DOMAIN_NAME] [DOMAIN_NAME] [DOMAIN_NAME] [DOMAIN_NAME] [DOMAIN_NAME] [DOMAIN_N…" at bounding box center [763, 147] width 132 height 27
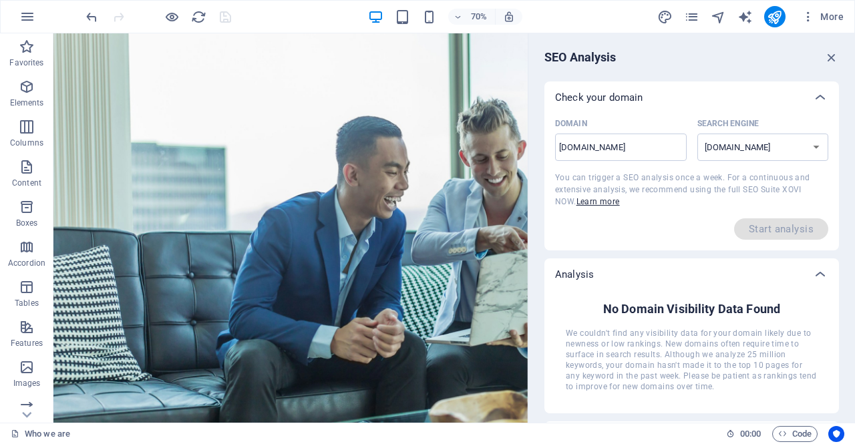
click at [596, 130] on div "Domain" at bounding box center [618, 124] width 126 height 20
click at [596, 137] on input "[DOMAIN_NAME]" at bounding box center [621, 147] width 132 height 21
click at [809, 13] on icon "button" at bounding box center [807, 16] width 13 height 13
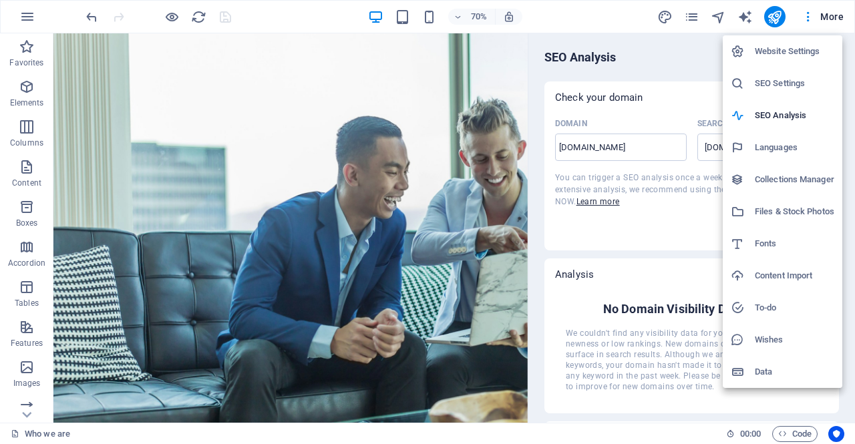
click at [799, 153] on h6 "Languages" at bounding box center [794, 148] width 79 height 16
select select "41"
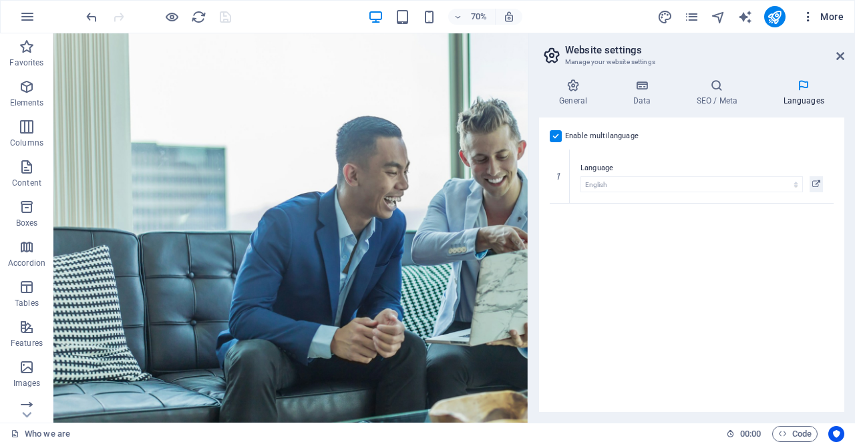
click at [808, 15] on icon "button" at bounding box center [807, 16] width 13 height 13
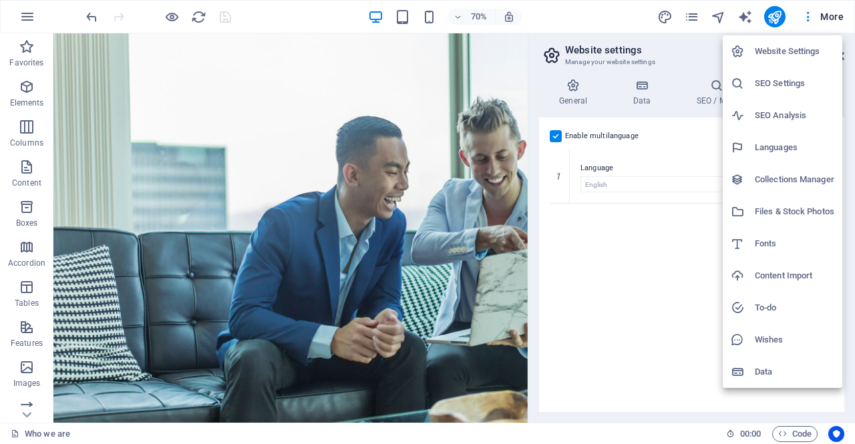
click at [788, 246] on h6 "Fonts" at bounding box center [794, 244] width 79 height 16
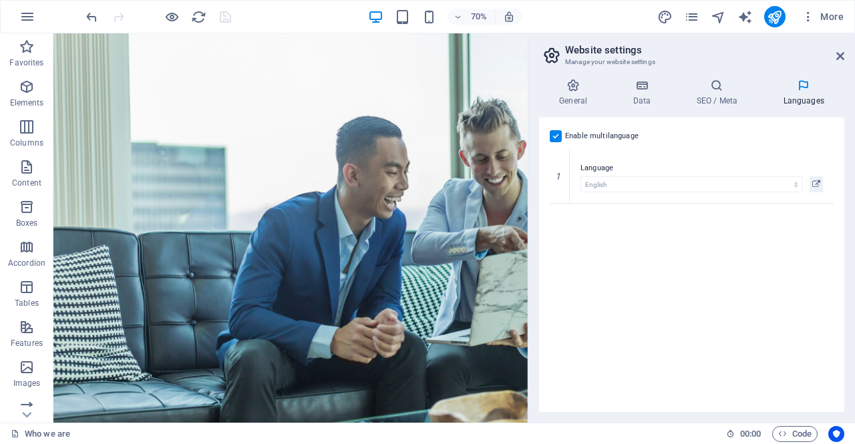
select select "popularity"
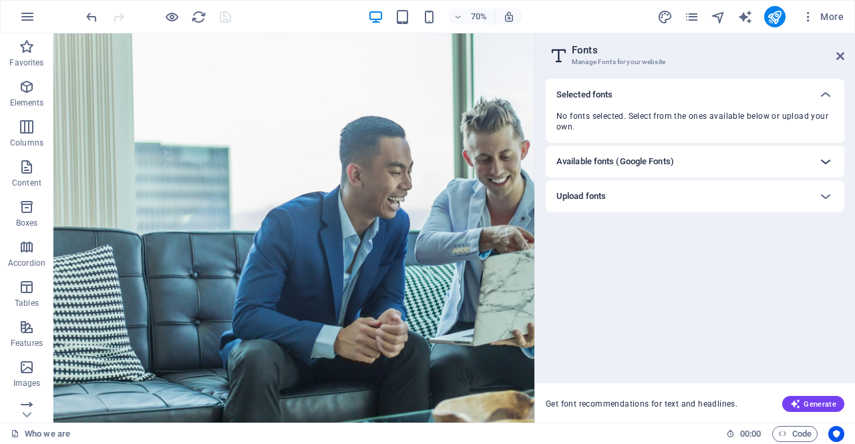
click at [828, 164] on icon at bounding box center [825, 162] width 16 height 16
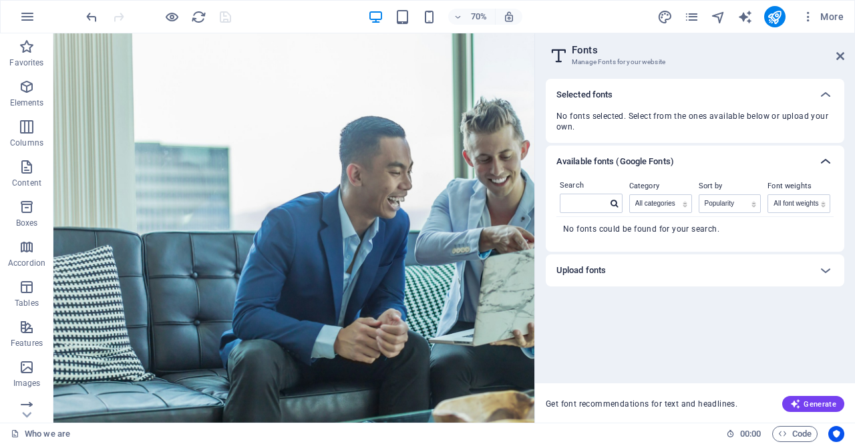
click at [828, 164] on icon at bounding box center [825, 162] width 16 height 16
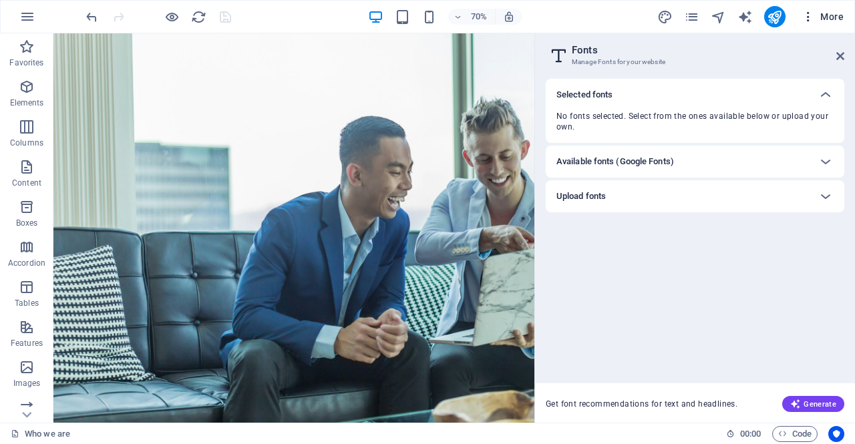
click at [807, 14] on icon "button" at bounding box center [807, 16] width 13 height 13
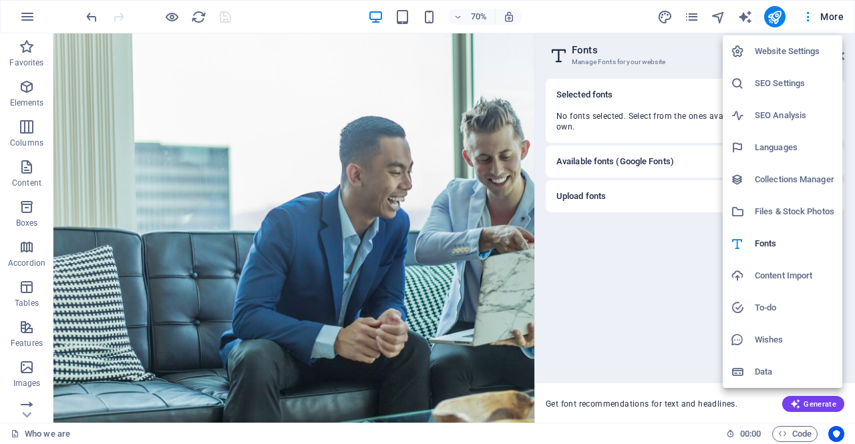
click at [784, 296] on li "To-do" at bounding box center [783, 308] width 120 height 32
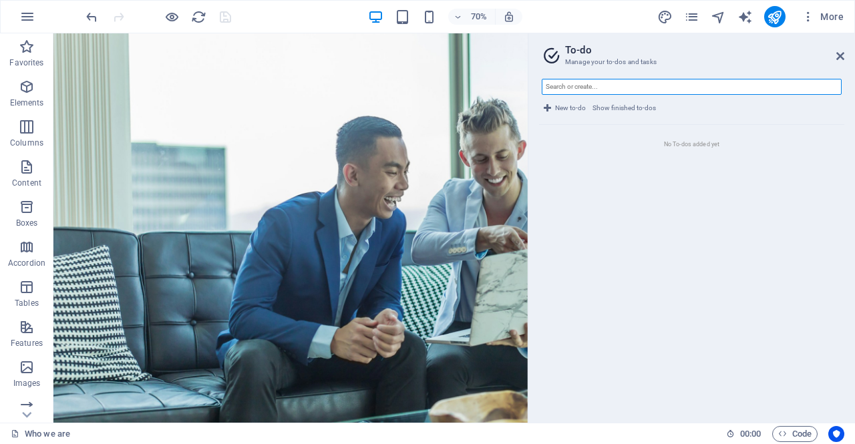
click at [572, 87] on input "text" at bounding box center [692, 87] width 300 height 16
click at [811, 10] on icon "button" at bounding box center [807, 16] width 13 height 13
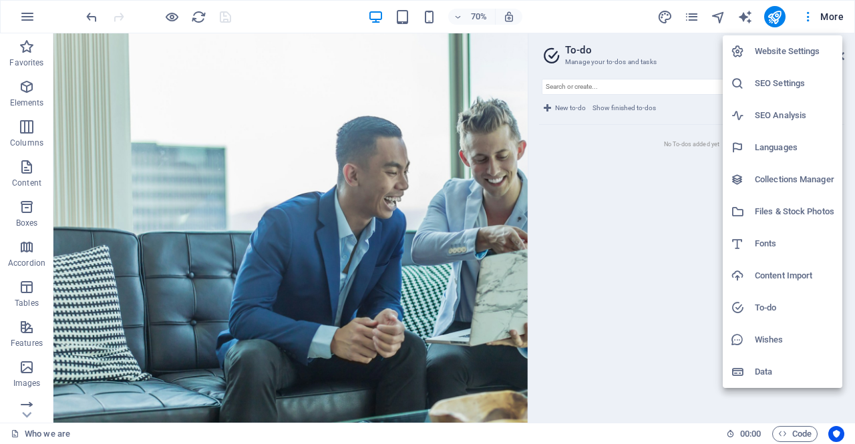
click at [793, 345] on h6 "Wishes" at bounding box center [794, 340] width 79 height 16
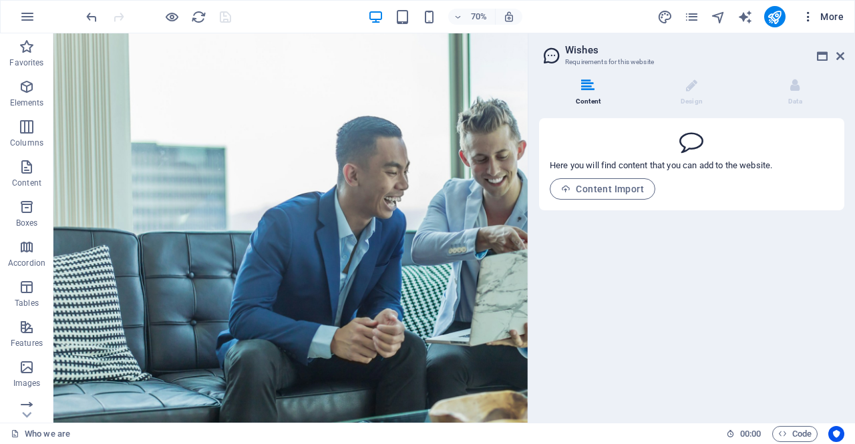
click at [812, 17] on icon "button" at bounding box center [807, 16] width 13 height 13
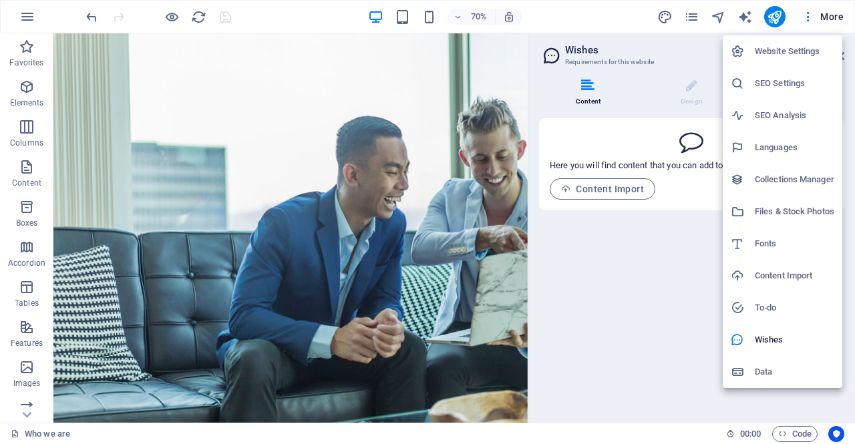
click at [780, 371] on h6 "Data" at bounding box center [794, 372] width 79 height 16
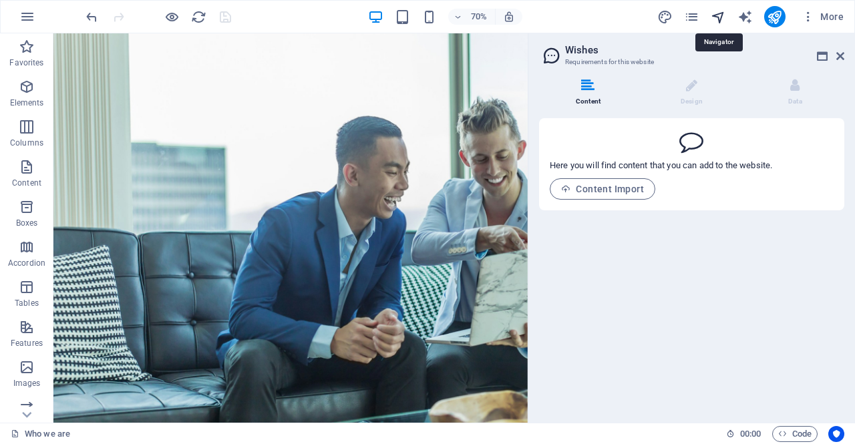
click at [715, 11] on icon "navigator" at bounding box center [718, 16] width 15 height 15
click at [836, 57] on icon at bounding box center [840, 56] width 8 height 11
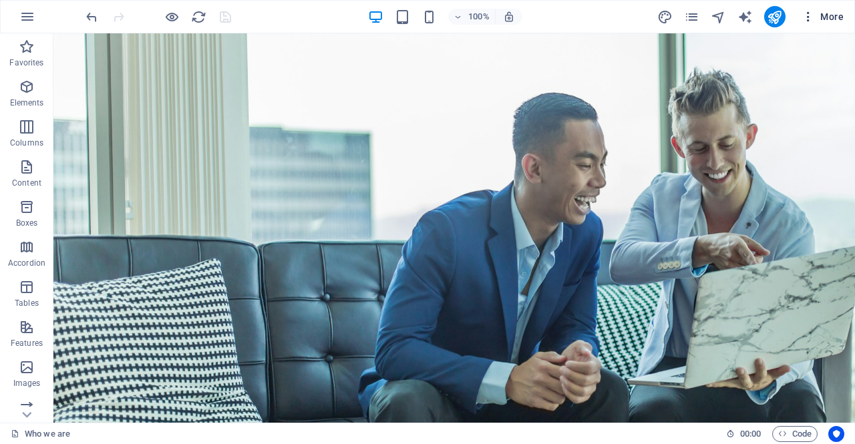
click at [811, 13] on icon "button" at bounding box center [807, 16] width 13 height 13
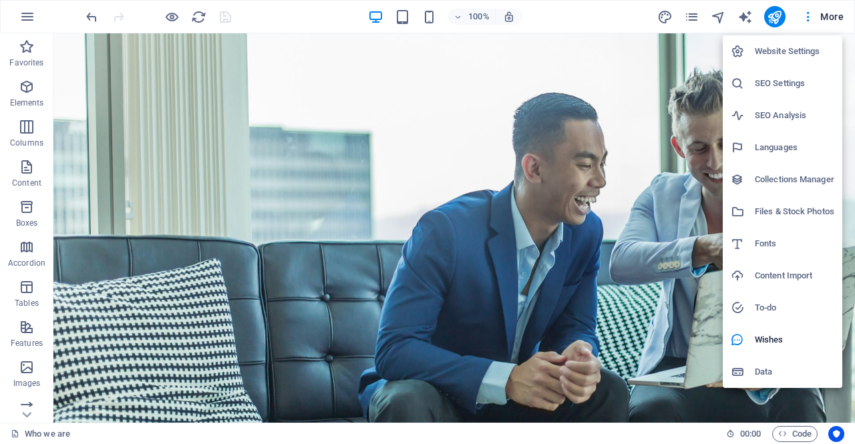
click at [782, 87] on h6 "SEO Settings" at bounding box center [794, 83] width 79 height 16
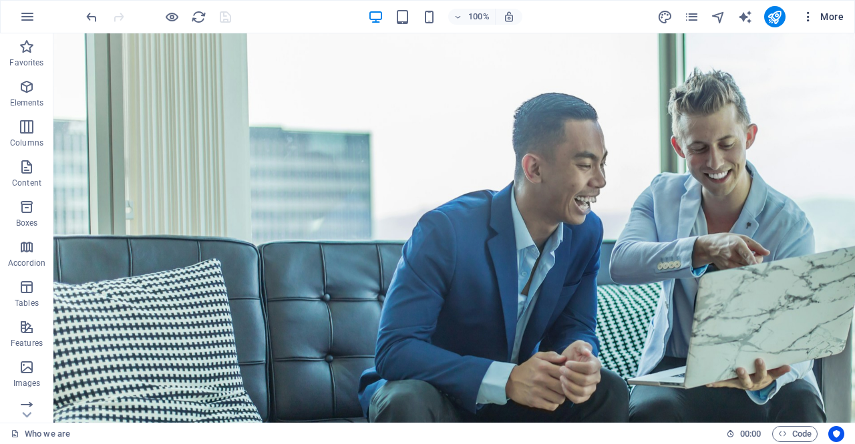
click at [811, 19] on icon "button" at bounding box center [807, 16] width 13 height 13
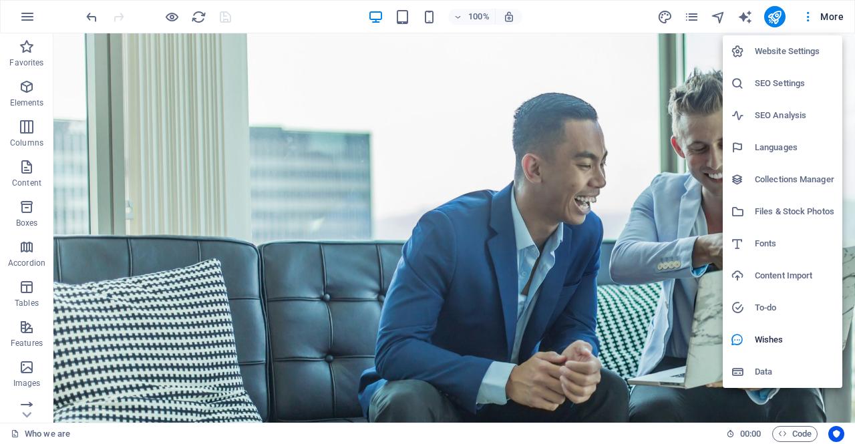
click at [795, 79] on h6 "SEO Settings" at bounding box center [794, 83] width 79 height 16
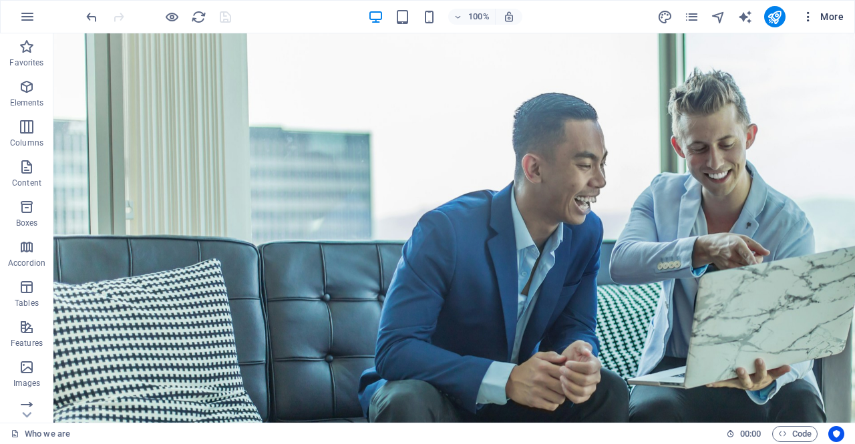
click at [801, 14] on button "More" at bounding box center [822, 16] width 53 height 21
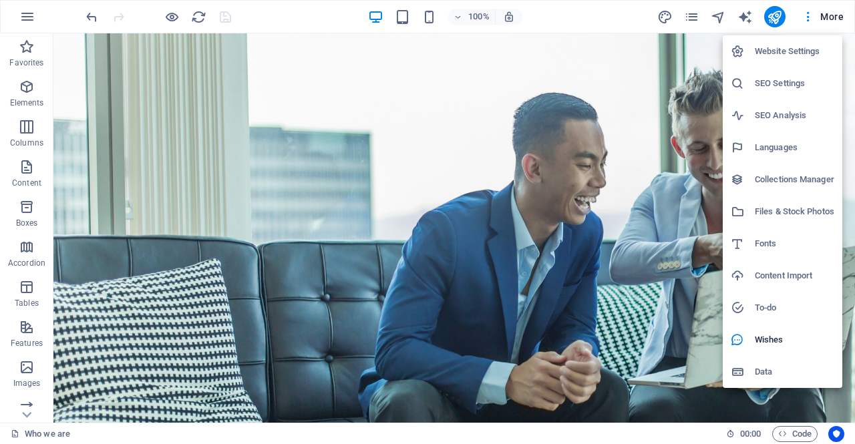
click at [796, 53] on h6 "Website Settings" at bounding box center [794, 51] width 79 height 16
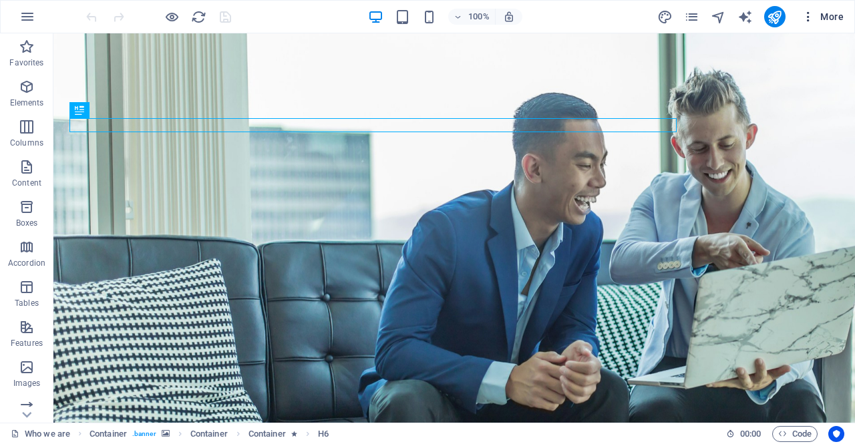
click at [805, 17] on icon "button" at bounding box center [807, 16] width 13 height 13
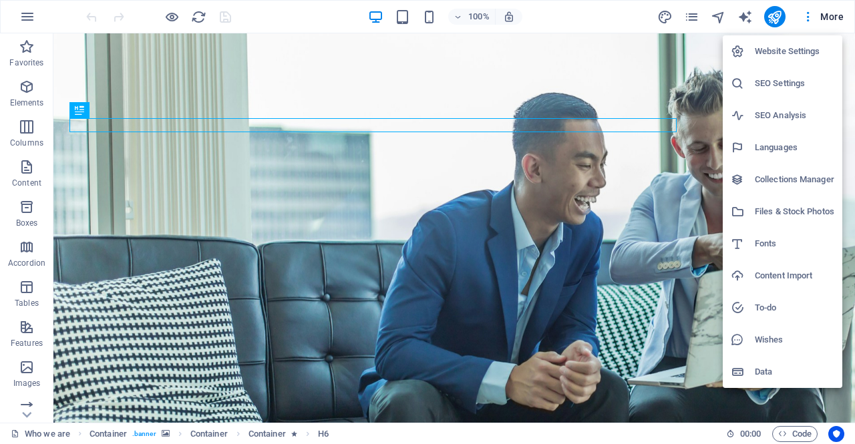
click at [789, 57] on h6 "Website Settings" at bounding box center [794, 51] width 79 height 16
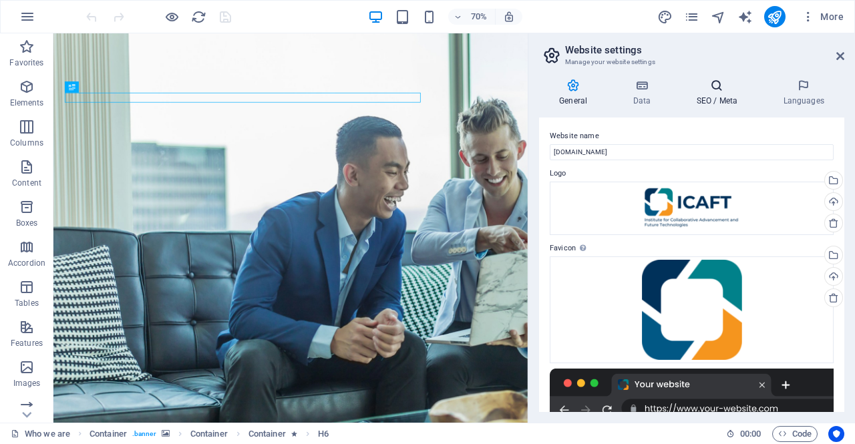
click at [707, 86] on icon at bounding box center [716, 85] width 81 height 13
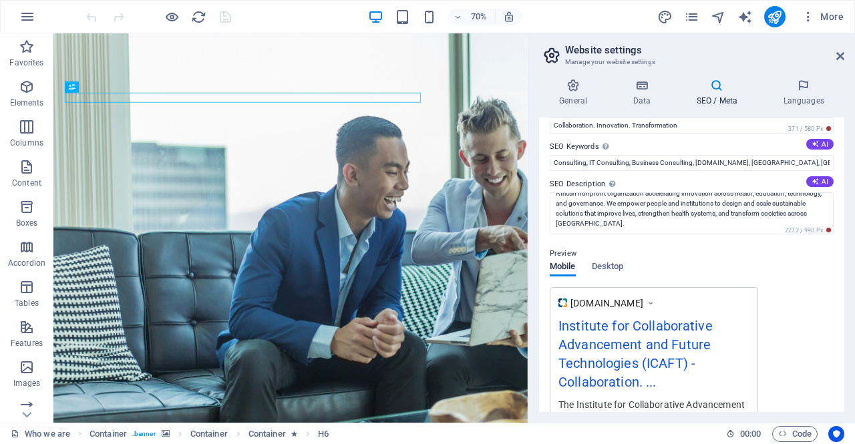
scroll to position [200, 0]
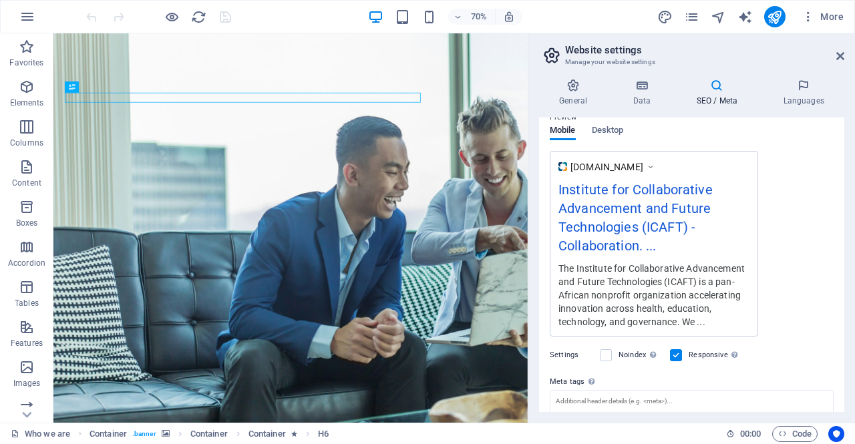
click at [616, 209] on div "Institute for Collaborative Advancement and Future Technologies (ICAFT) - Colla…" at bounding box center [653, 221] width 191 height 82
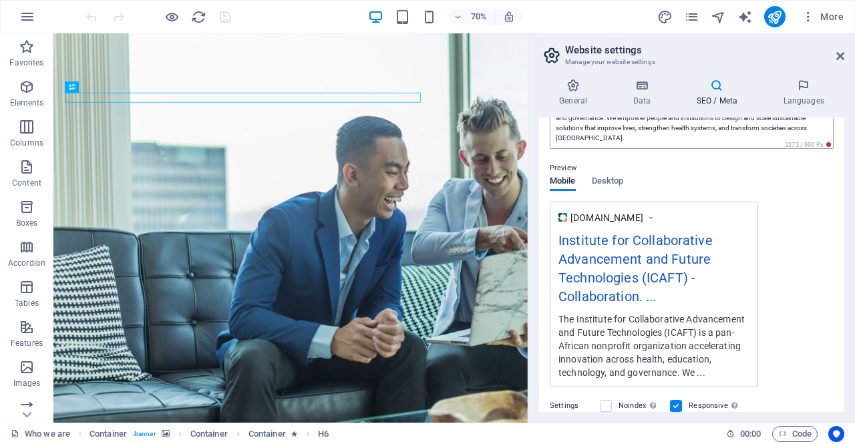
scroll to position [134, 0]
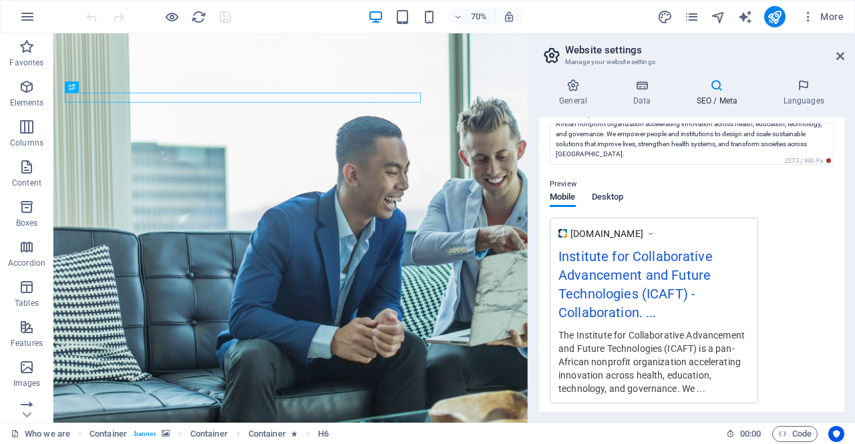
click at [620, 194] on span "Desktop" at bounding box center [608, 198] width 32 height 19
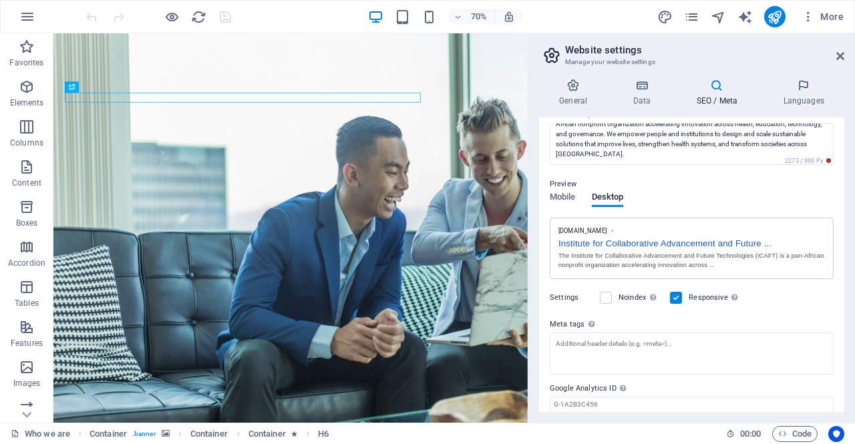
click at [594, 244] on div "Institute for Collaborative Advancement and Future ..." at bounding box center [691, 242] width 266 height 14
click at [843, 57] on icon at bounding box center [840, 56] width 8 height 11
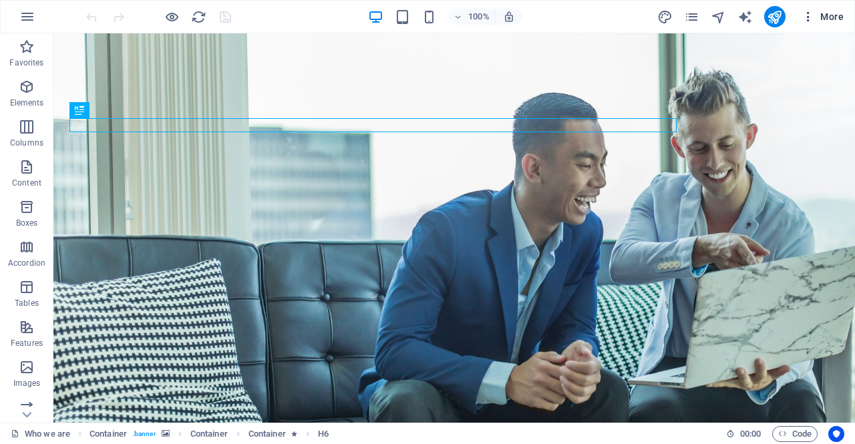
click at [806, 13] on icon "button" at bounding box center [807, 16] width 13 height 13
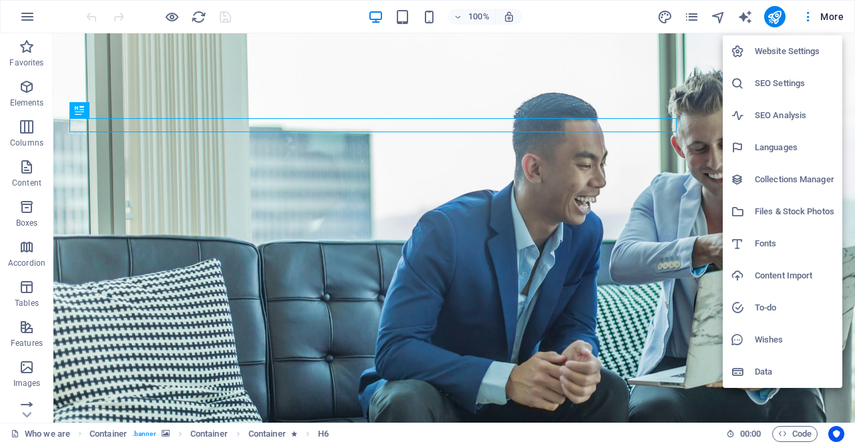
click at [783, 89] on h6 "SEO Settings" at bounding box center [794, 83] width 79 height 16
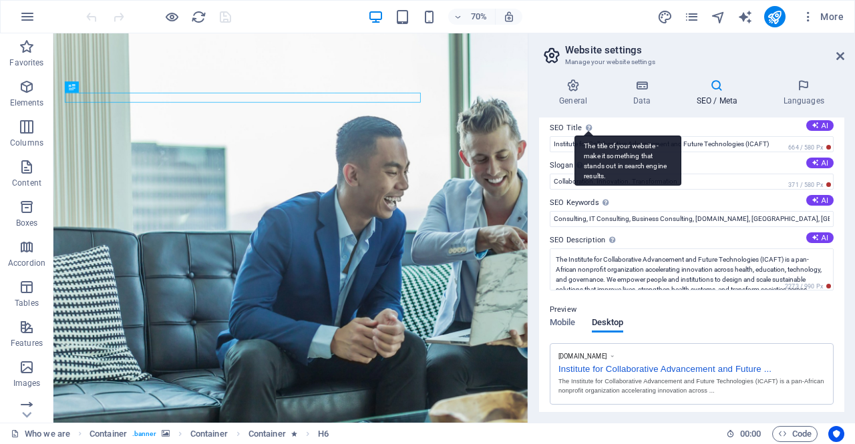
scroll to position [0, 0]
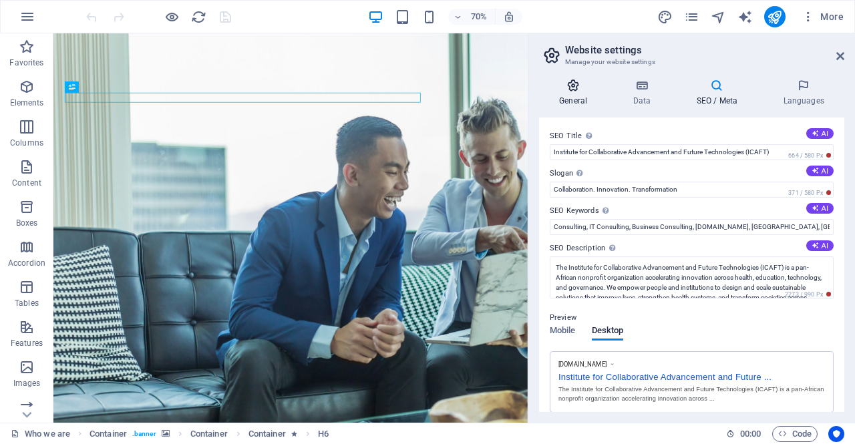
click at [570, 95] on h4 "General" at bounding box center [575, 93] width 73 height 28
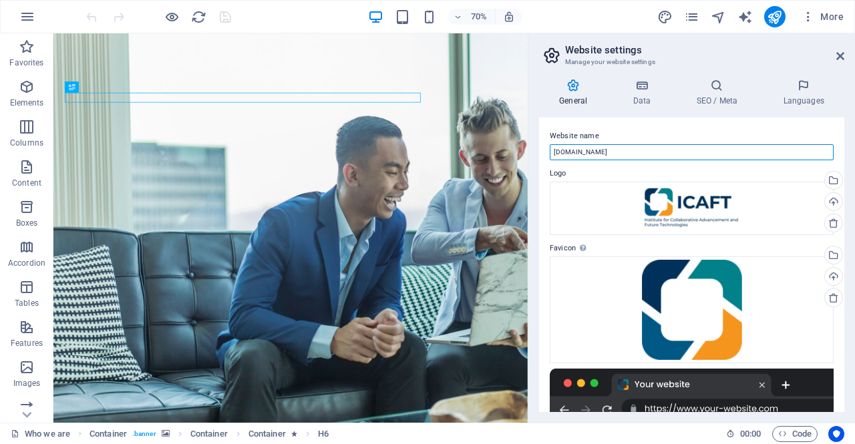
click at [610, 156] on input "[DOMAIN_NAME]" at bounding box center [692, 152] width 284 height 16
click at [815, 102] on h4 "Languages" at bounding box center [803, 93] width 81 height 28
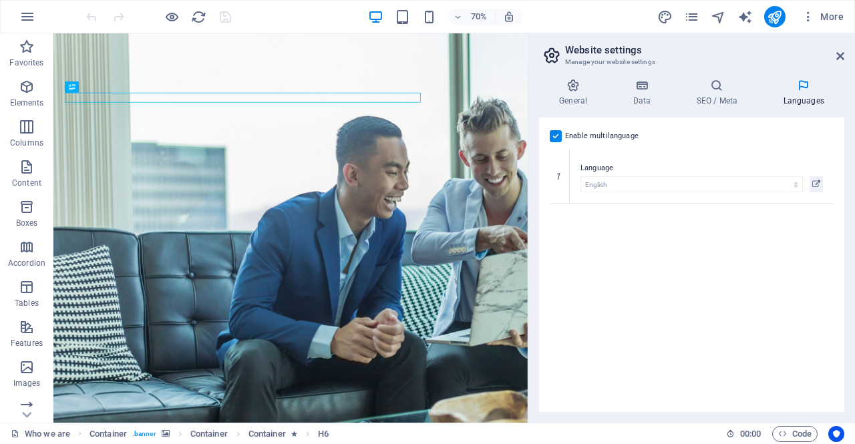
click at [558, 133] on label at bounding box center [556, 136] width 12 height 12
click at [0, 0] on input "Enable multilanguage To disable multilanguage delete all languages until only o…" at bounding box center [0, 0] width 0 height 0
click at [579, 97] on h4 "General" at bounding box center [575, 93] width 73 height 28
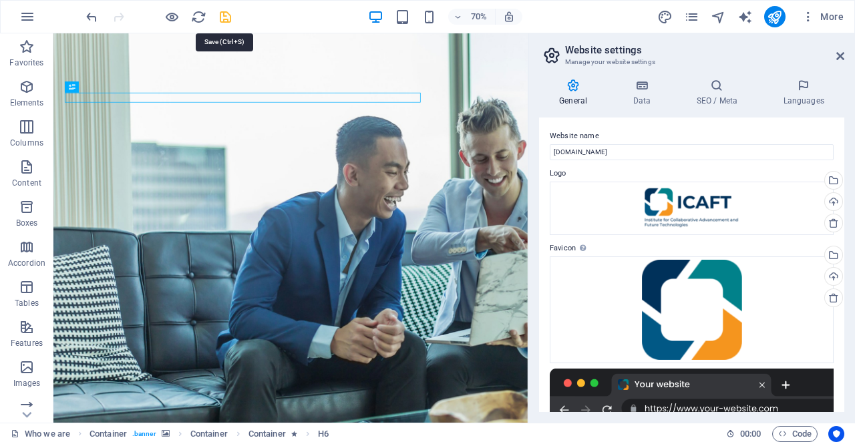
click at [228, 15] on icon "save" at bounding box center [225, 16] width 15 height 15
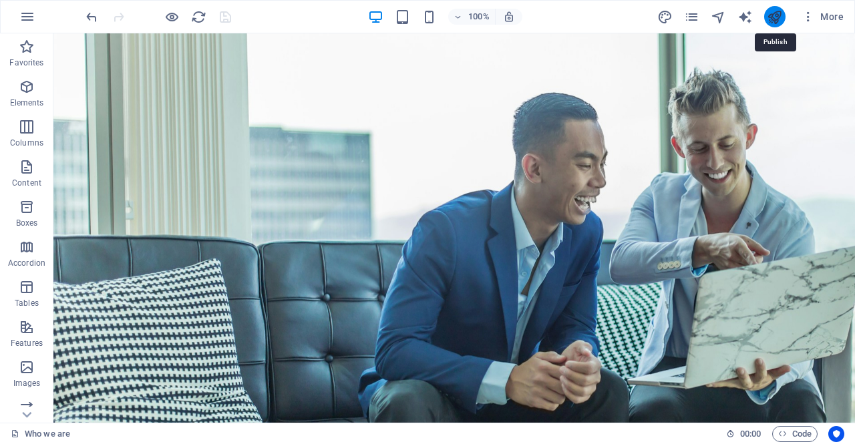
click at [775, 17] on icon "publish" at bounding box center [774, 16] width 15 height 15
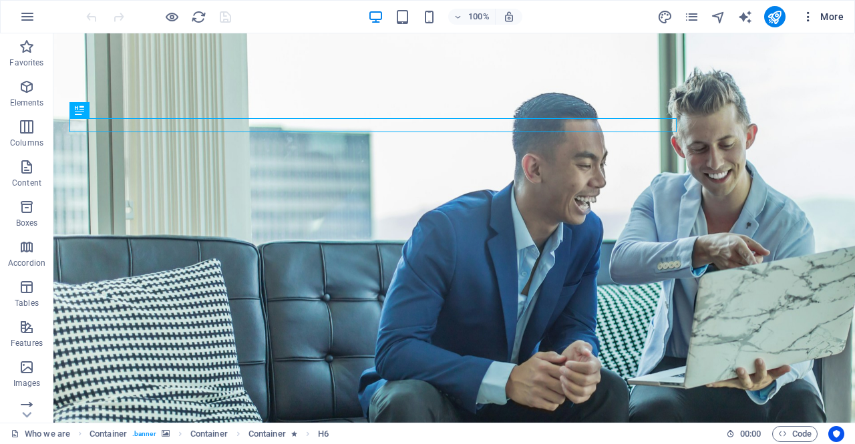
click at [807, 17] on icon "button" at bounding box center [807, 16] width 13 height 13
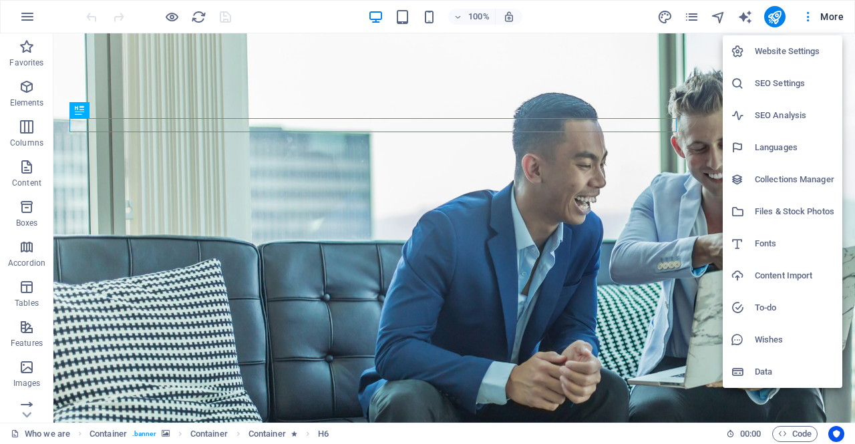
click at [791, 81] on h6 "SEO Settings" at bounding box center [794, 83] width 79 height 16
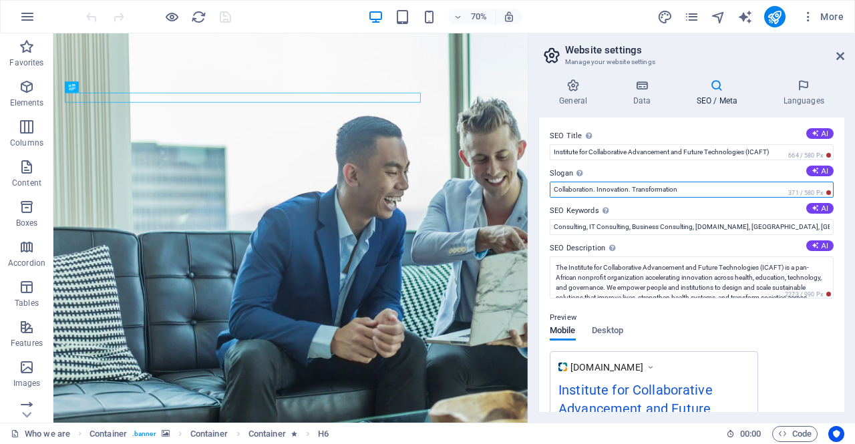
click at [669, 190] on input "Collaboration. Innovation. Transformation" at bounding box center [692, 190] width 284 height 16
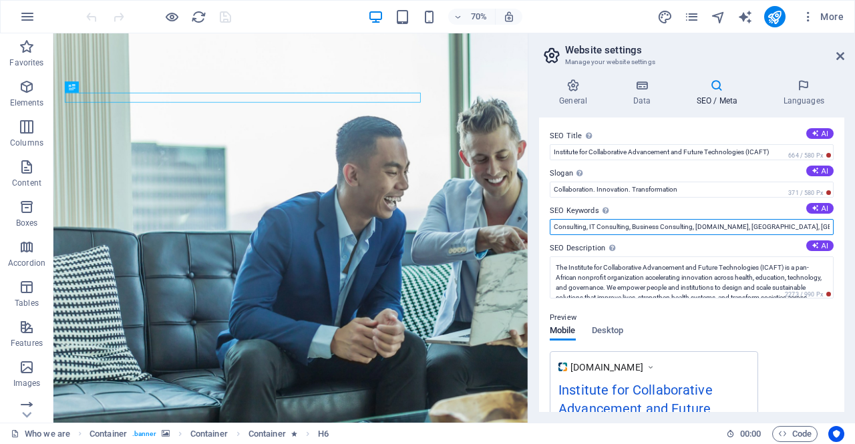
click at [608, 228] on input "Consulting, IT Consulting, Business Consulting, [DOMAIN_NAME], [GEOGRAPHIC_DATA…" at bounding box center [692, 227] width 284 height 16
click at [589, 226] on input "Consulting, IT Consulting, Business Consulting, [DOMAIN_NAME], [GEOGRAPHIC_DATA…" at bounding box center [692, 227] width 284 height 16
type input "Consulting, Health, IT Consulting, Business Consulting, icaftgroup.com, Nigeria…"
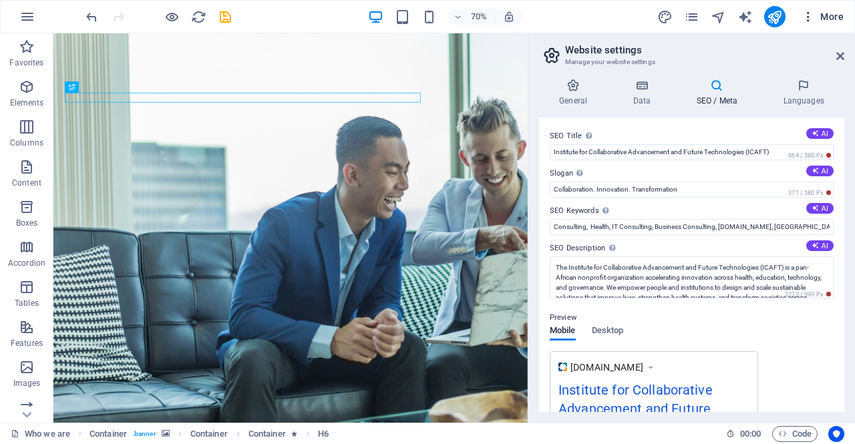
click at [810, 15] on icon "button" at bounding box center [807, 16] width 13 height 13
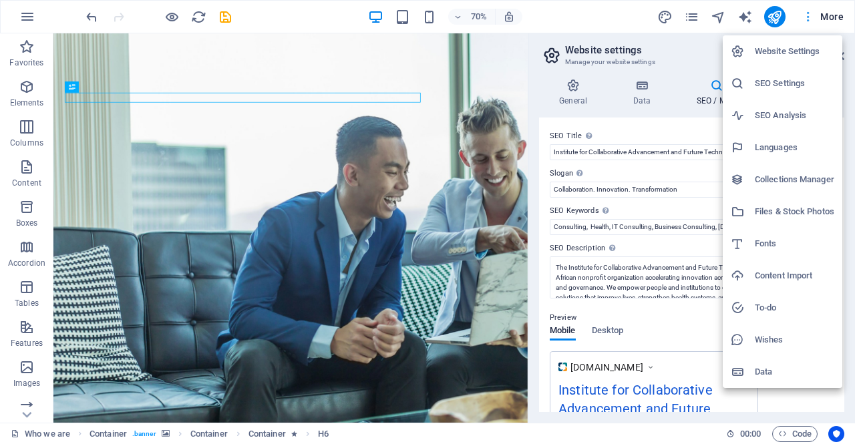
click at [810, 15] on div at bounding box center [427, 222] width 855 height 444
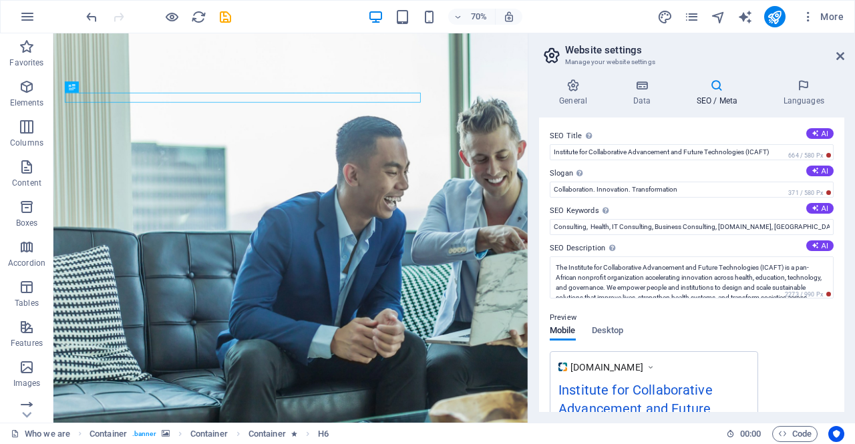
click at [235, 14] on div "70% More" at bounding box center [465, 16] width 765 height 21
click at [220, 16] on icon "save" at bounding box center [225, 16] width 15 height 15
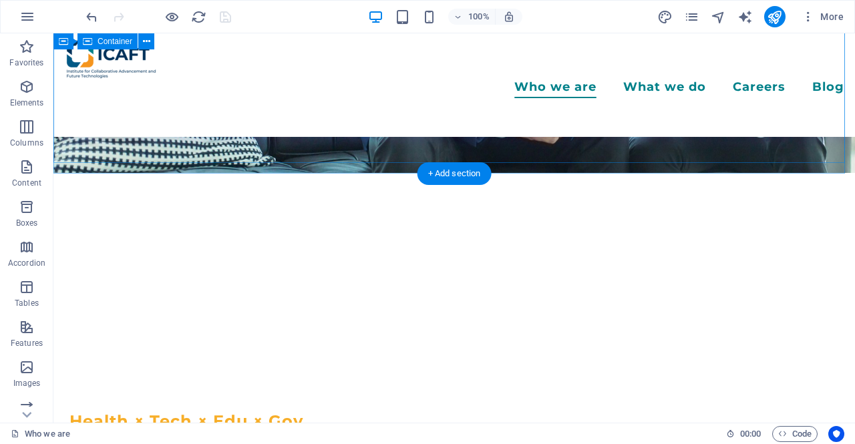
scroll to position [534, 0]
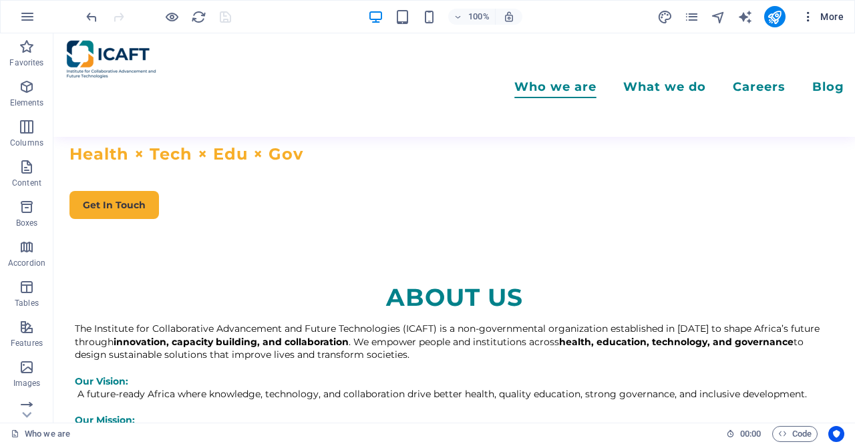
click at [805, 22] on icon "button" at bounding box center [807, 16] width 13 height 13
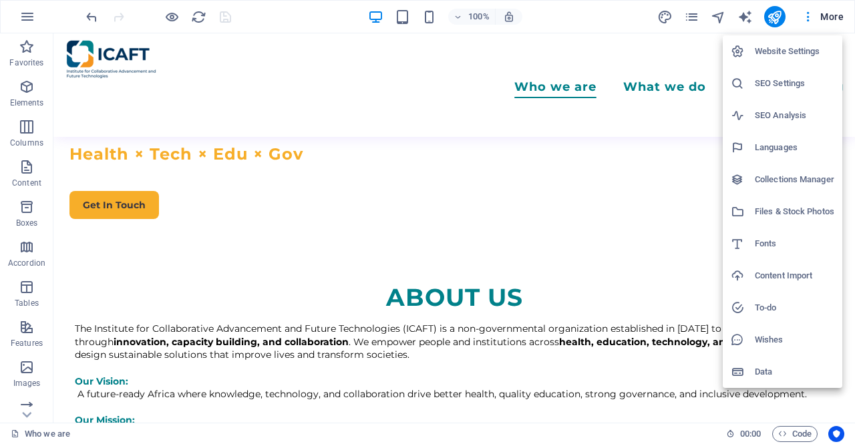
click at [788, 54] on h6 "Website Settings" at bounding box center [794, 51] width 79 height 16
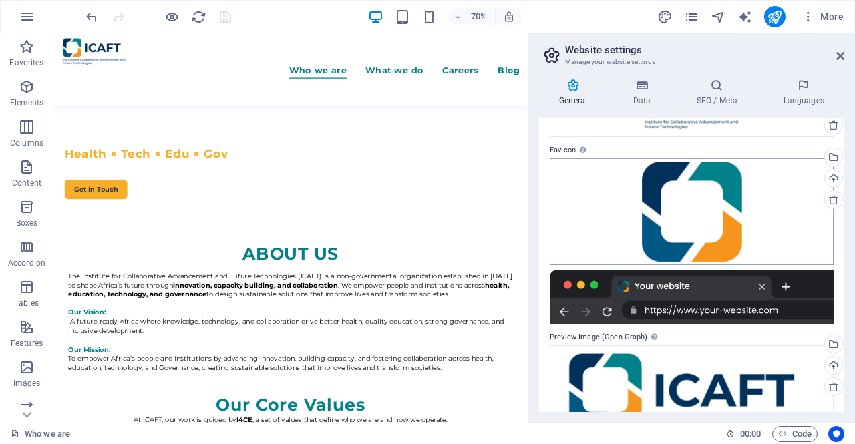
scroll to position [162, 0]
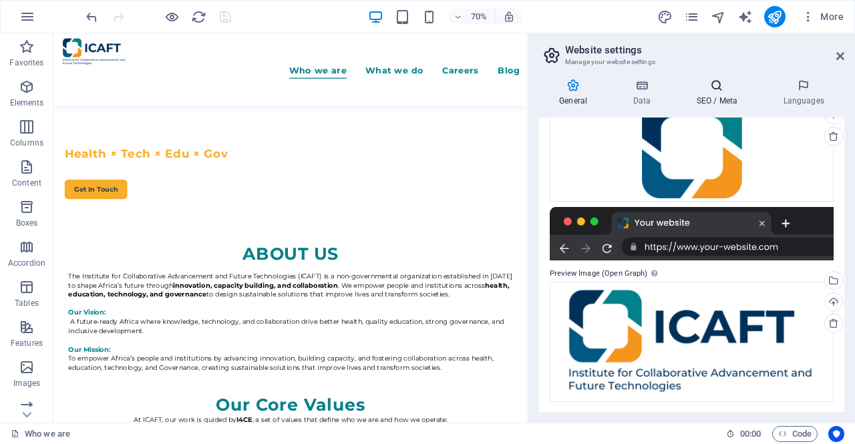
click at [736, 98] on h4 "SEO / Meta" at bounding box center [719, 93] width 87 height 28
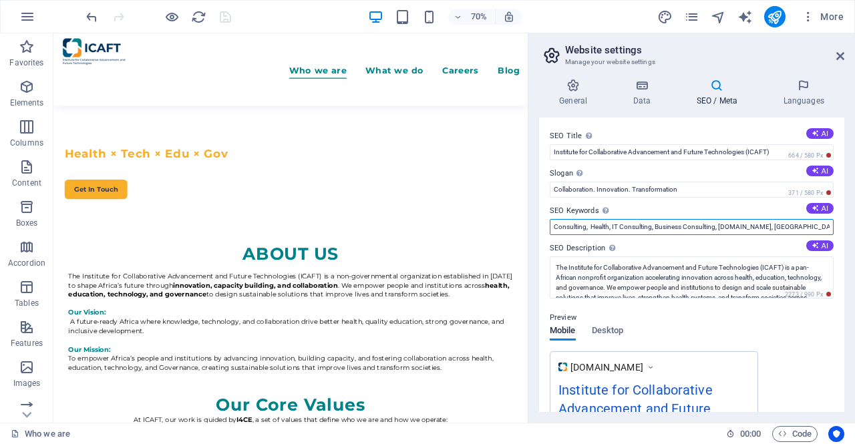
click at [759, 226] on input "Consulting, Health, IT Consulting, Business Consulting, icaftgroup.com, Nigeria…" at bounding box center [692, 227] width 284 height 16
click at [552, 228] on input "Consulting, Health, IT Consulting, Business Consulting, icaftgroup.com, Nigeria…" at bounding box center [692, 227] width 284 height 16
click at [552, 227] on input "Consulting, Health, IT Consulting, Business Consulting, icaftgroup.com, Nigeria…" at bounding box center [692, 227] width 284 height 16
click at [555, 226] on input "Consulting, Health, IT Consulting, Business Consulting, icaftgroup.com, Nigeria…" at bounding box center [692, 227] width 284 height 16
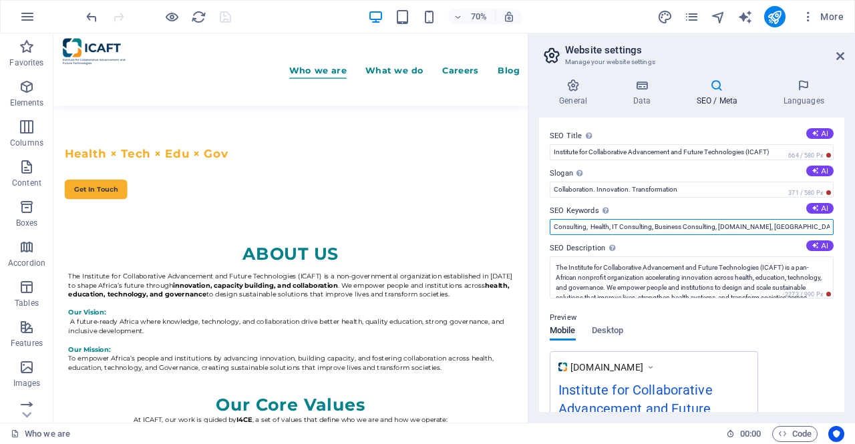
scroll to position [0, 0]
type input "ICAFT Group, ICAFT, Health, Tech, Consulting, Health, IT Consulting, Business C…"
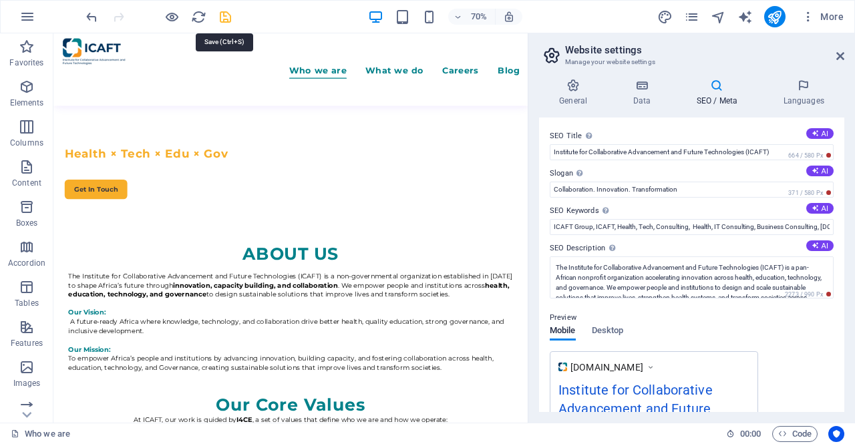
click at [226, 17] on icon "save" at bounding box center [225, 16] width 15 height 15
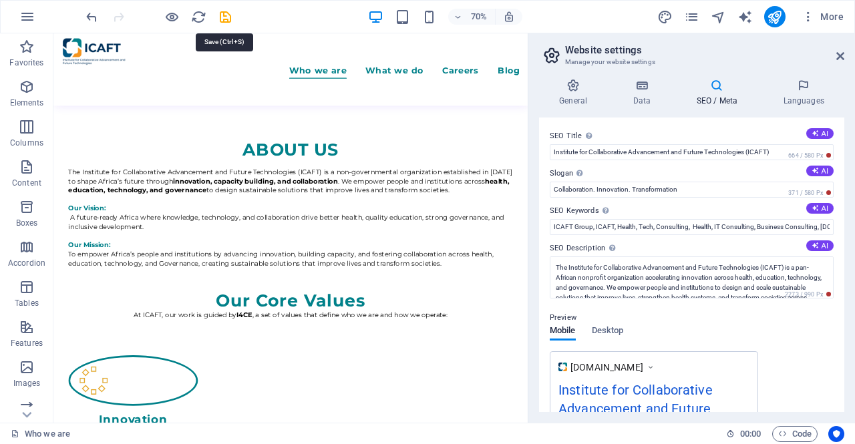
scroll to position [534, 0]
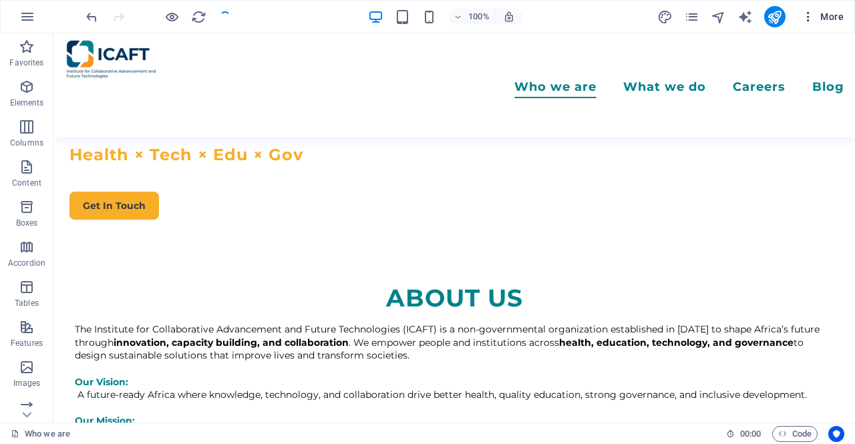
click at [809, 8] on button "More" at bounding box center [822, 16] width 53 height 21
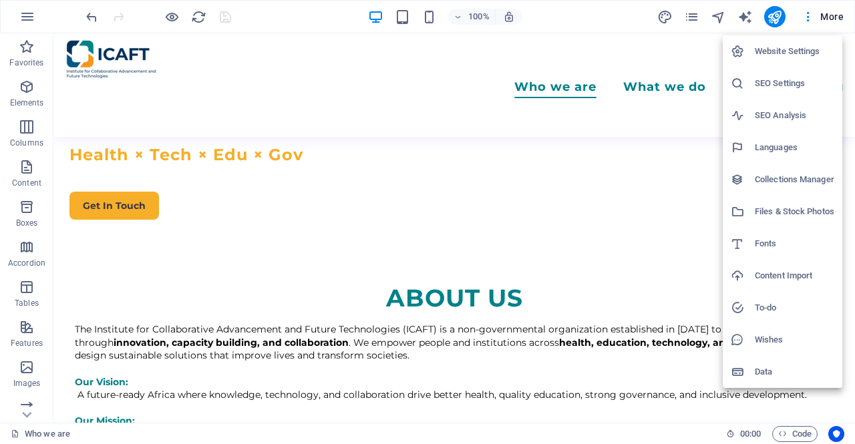
click at [791, 85] on h6 "SEO Settings" at bounding box center [794, 83] width 79 height 16
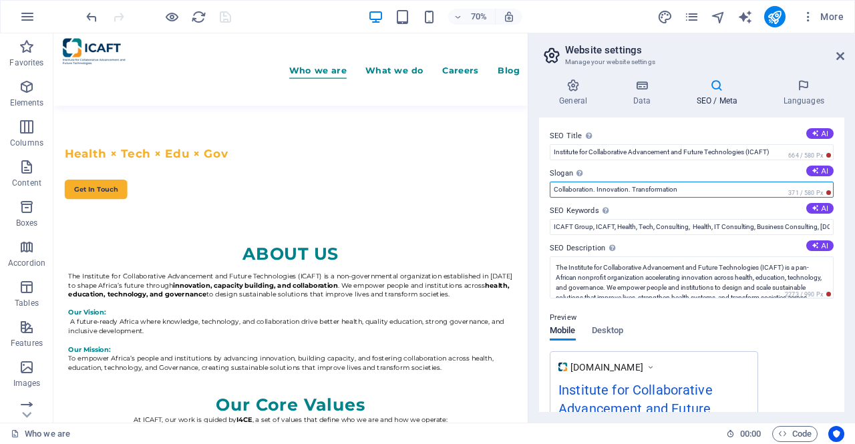
click at [606, 188] on input "Collaboration. Innovation. Transformation" at bounding box center [692, 190] width 284 height 16
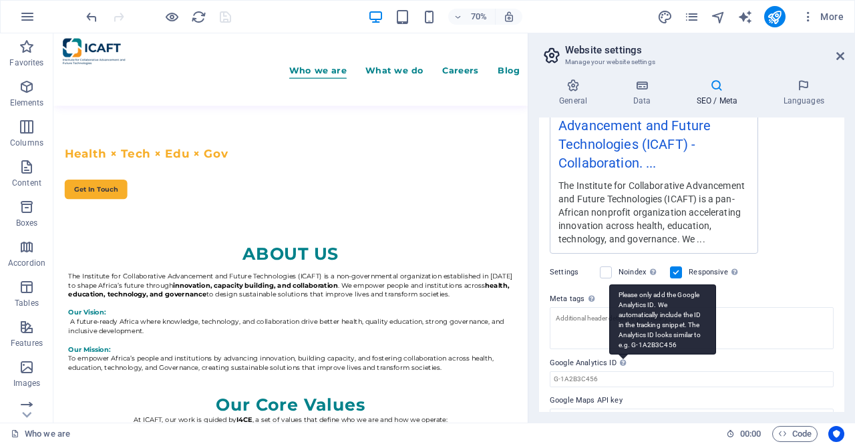
scroll to position [305, 0]
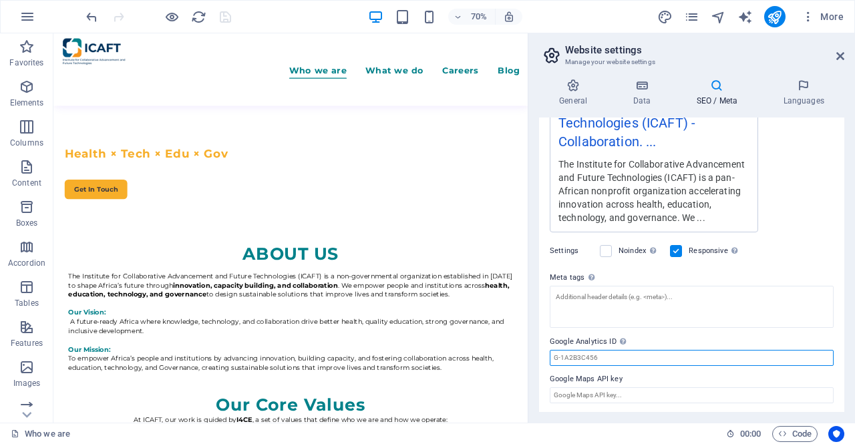
click at [584, 359] on input "Google Analytics ID Please only add the Google Analytics ID. We automatically i…" at bounding box center [692, 358] width 284 height 16
drag, startPoint x: 602, startPoint y: 357, endPoint x: 549, endPoint y: 355, distance: 53.5
click at [540, 356] on div "SEO Title The title of your website - make it something that stands out in sear…" at bounding box center [691, 265] width 305 height 294
drag, startPoint x: 554, startPoint y: 355, endPoint x: 608, endPoint y: 356, distance: 53.4
click at [608, 356] on input "Google Analytics ID Please only add the Google Analytics ID. We automatically i…" at bounding box center [692, 358] width 284 height 16
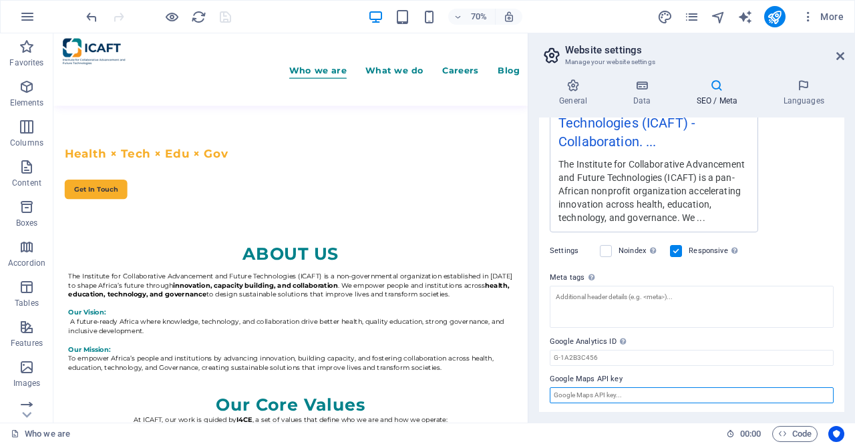
click at [645, 397] on input "Google Maps API key" at bounding box center [692, 395] width 284 height 16
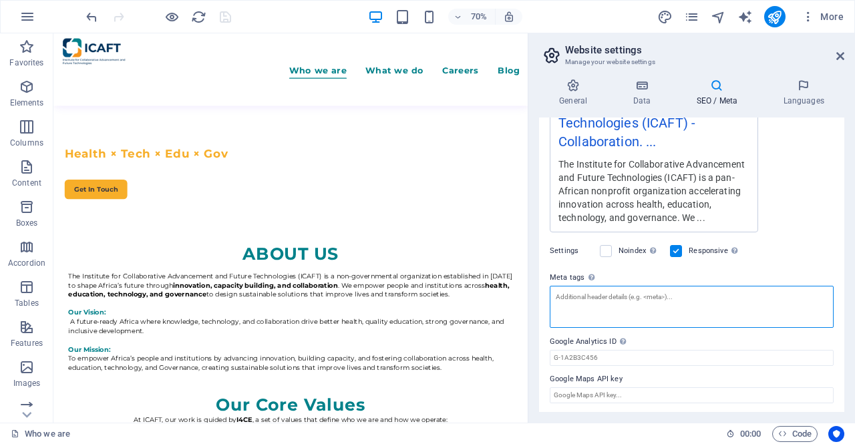
click at [600, 298] on textarea "Meta tags Enter HTML code here that will be placed inside the tags of your webs…" at bounding box center [692, 307] width 284 height 42
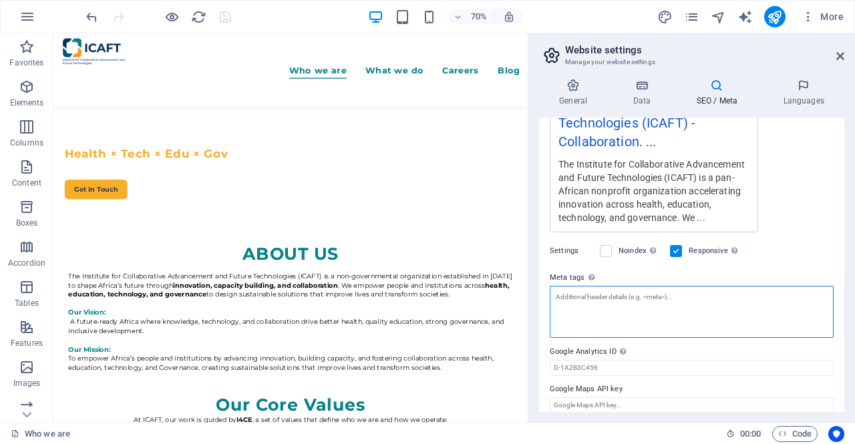
paste textarea "<!-- Google tag (gtag.js) --> <script async src="https://www.googletagmanager.c…"
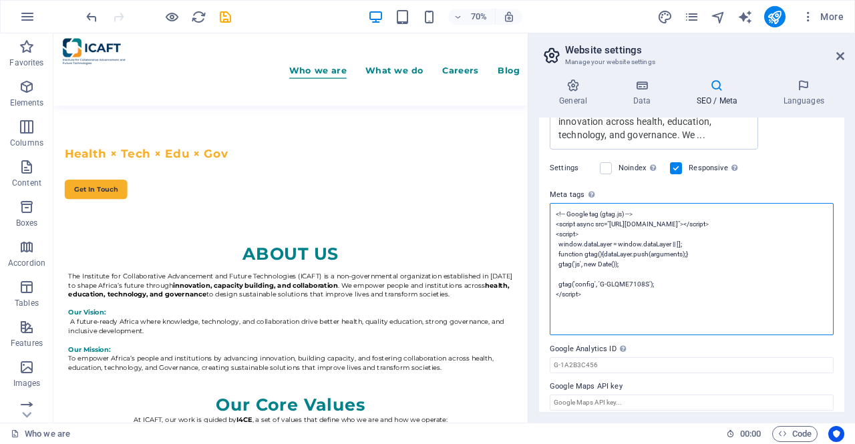
scroll to position [395, 0]
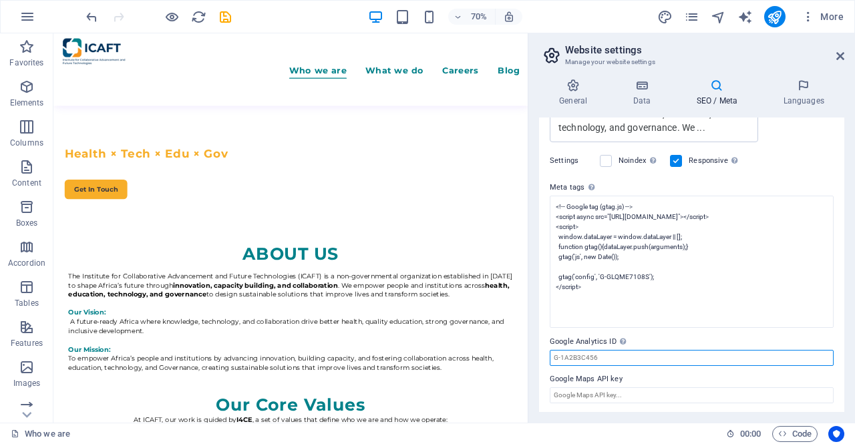
type textarea "<!-- Google tag (gtag.js) --> <script async="" src="https://www.googletagmanage…"
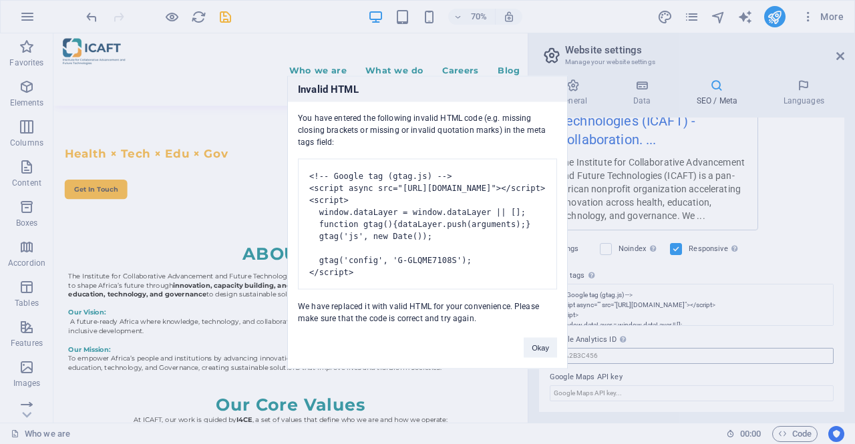
scroll to position [305, 0]
click at [601, 355] on body "icaftgroup.com Who we are Favorites Elements Columns Content Boxes Accordion Ta…" at bounding box center [427, 222] width 855 height 444
click at [542, 350] on button "Okay" at bounding box center [540, 347] width 33 height 20
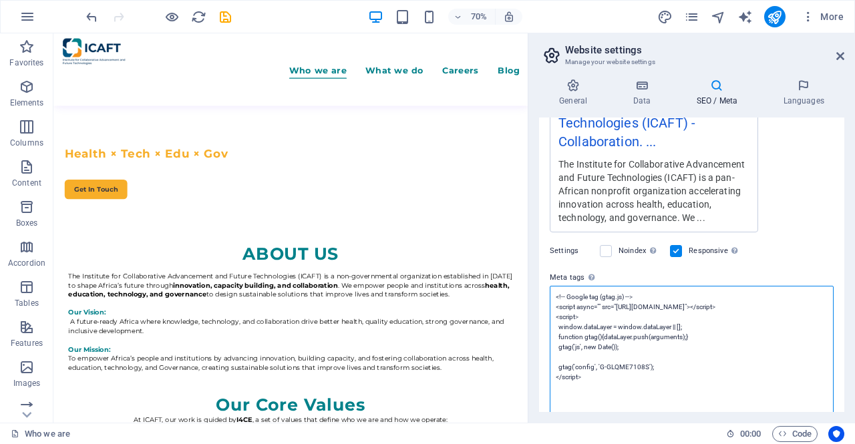
scroll to position [0, 0]
click at [590, 325] on textarea "<!-- Google tag (gtag.js) --> <script async="" src="https://www.googletagmanage…" at bounding box center [692, 352] width 284 height 132
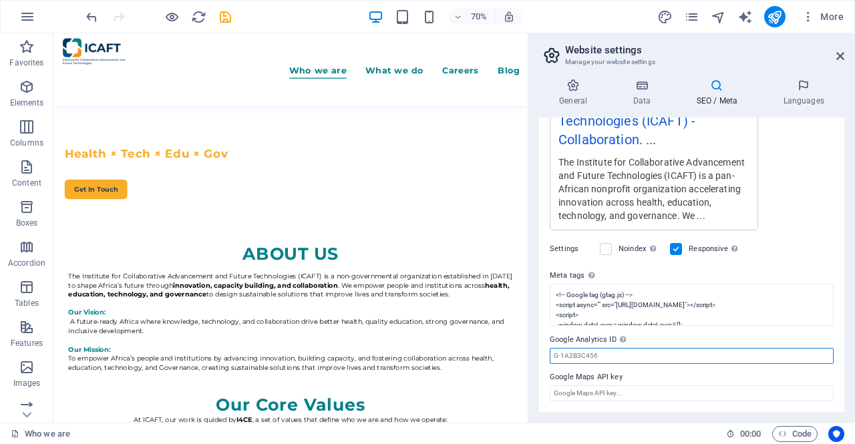
scroll to position [305, 0]
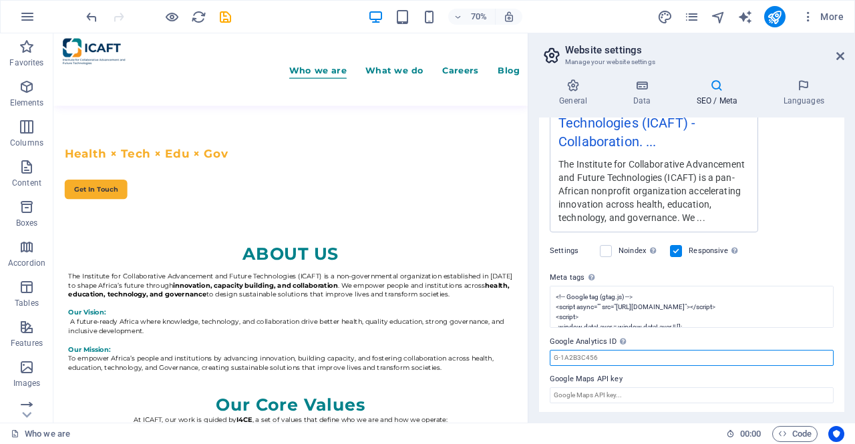
click at [616, 361] on input "Google Analytics ID Please only add the Google Analytics ID. We automatically i…" at bounding box center [692, 358] width 284 height 16
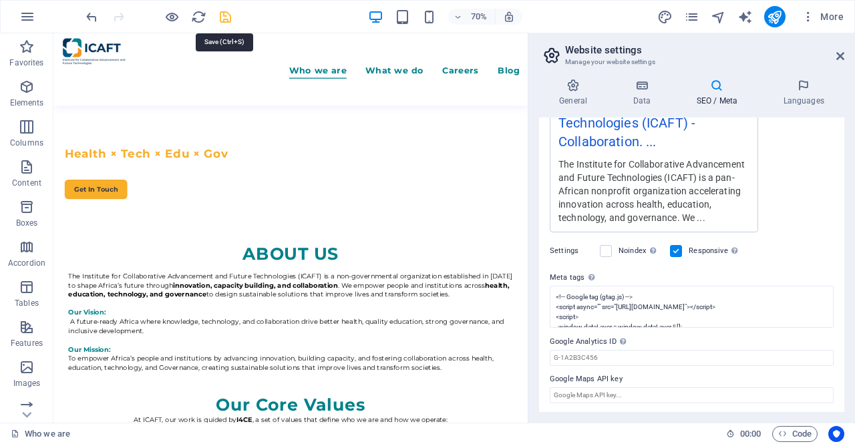
click at [226, 17] on icon "save" at bounding box center [225, 16] width 15 height 15
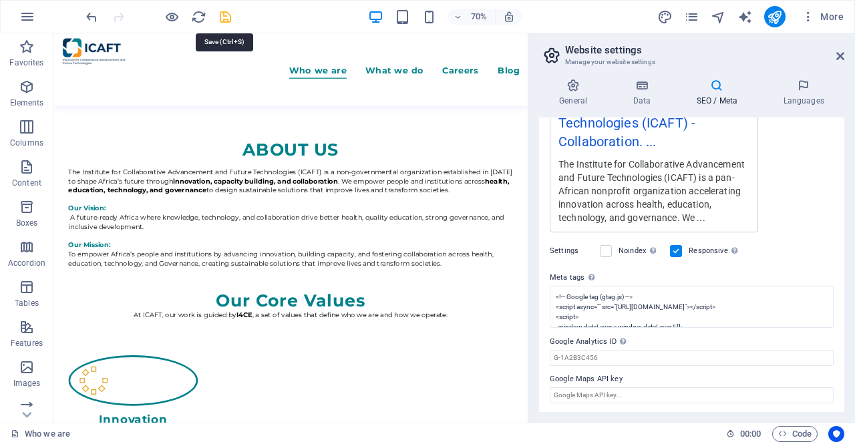
scroll to position [534, 0]
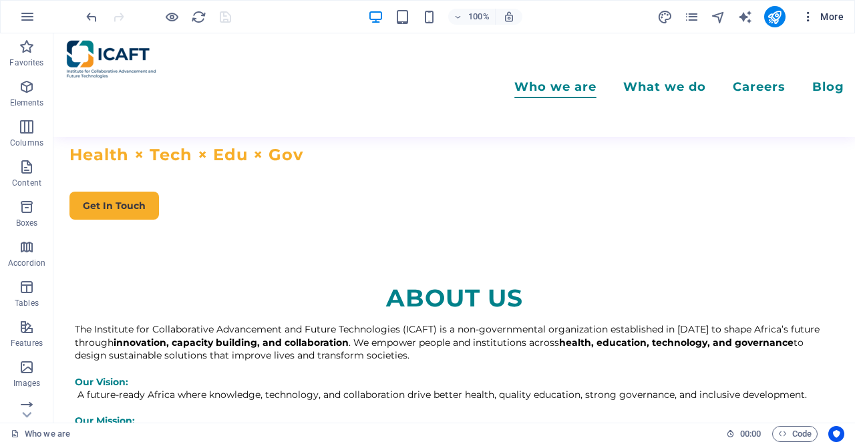
click at [806, 7] on button "More" at bounding box center [822, 16] width 53 height 21
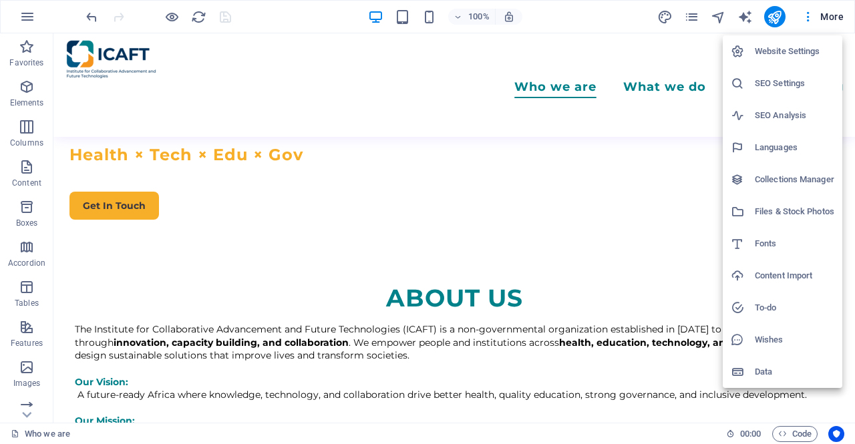
click at [800, 111] on h6 "SEO Analysis" at bounding box center [794, 116] width 79 height 16
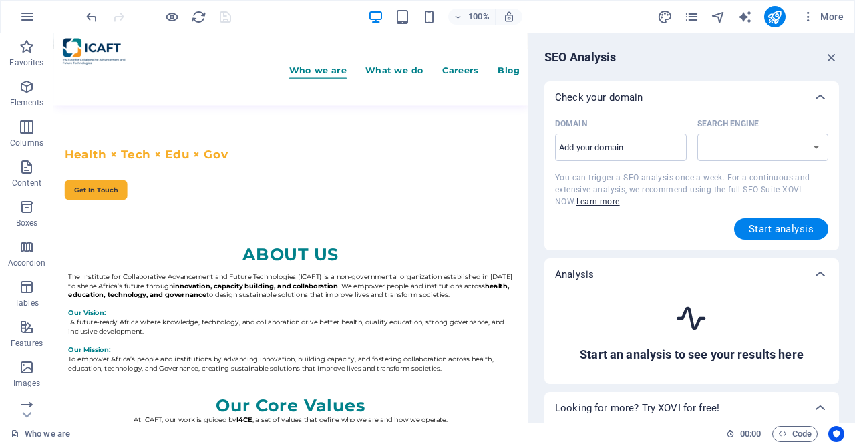
scroll to position [684, 0]
select select "[DOMAIN_NAME]"
click at [611, 146] on input "Domain ​" at bounding box center [621, 147] width 132 height 21
type input "[DOMAIN_NAME]"
click at [751, 232] on span "Start analysis" at bounding box center [781, 229] width 65 height 11
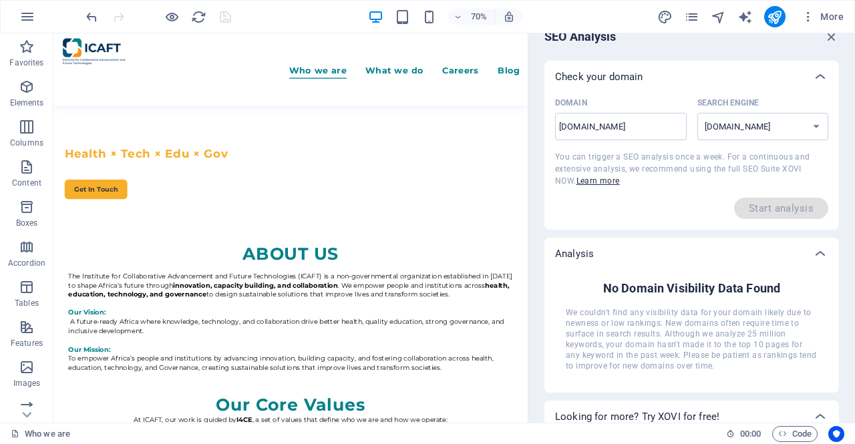
scroll to position [0, 0]
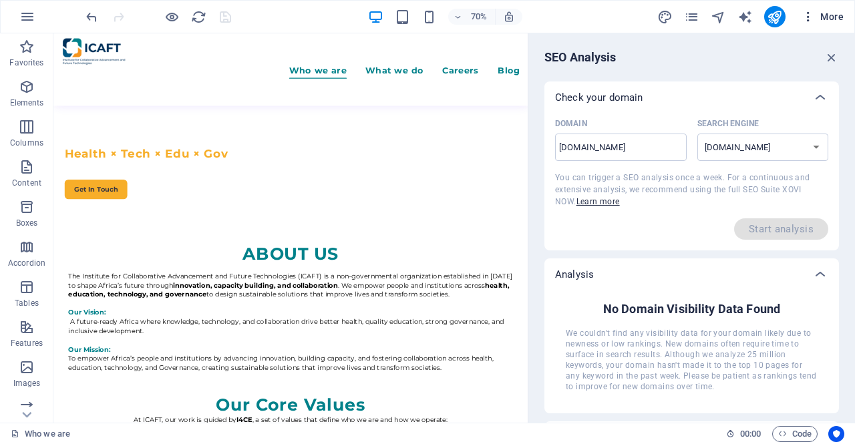
click at [813, 17] on icon "button" at bounding box center [807, 16] width 13 height 13
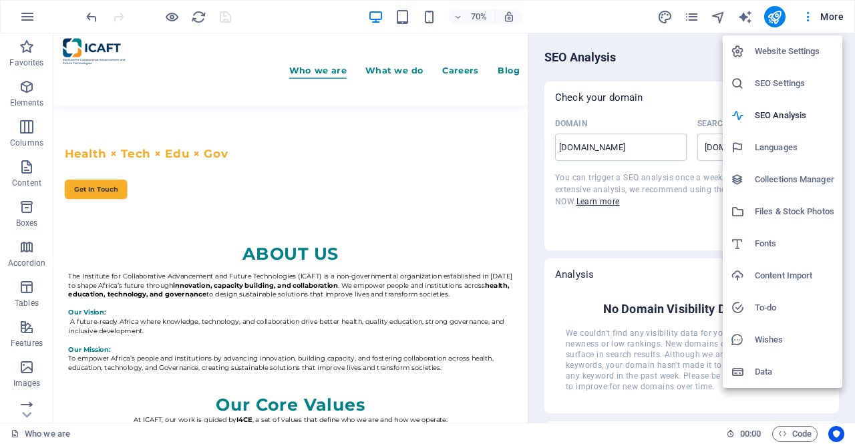
click at [799, 87] on h6 "SEO Settings" at bounding box center [794, 83] width 79 height 16
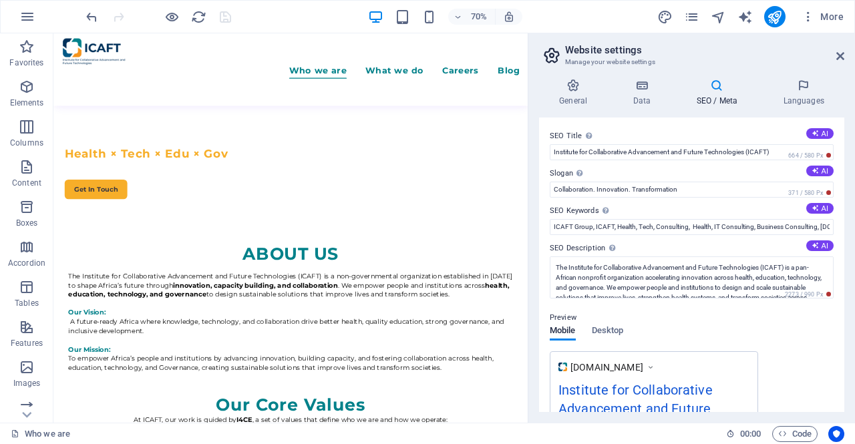
scroll to position [305, 0]
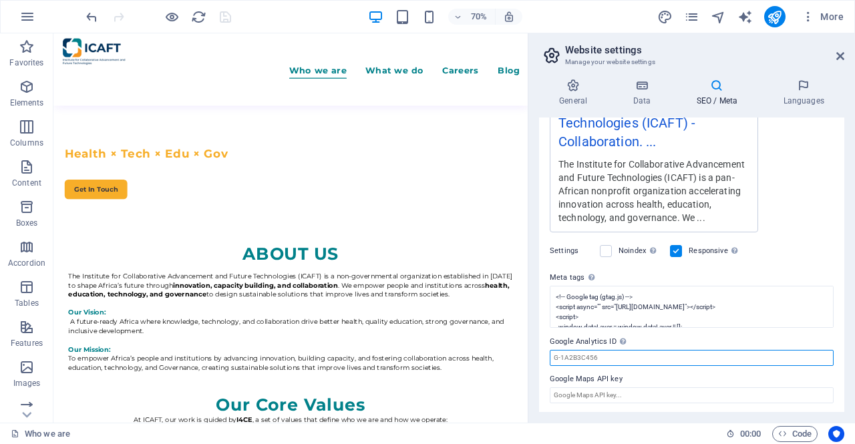
click at [588, 361] on input "Google Analytics ID Please only add the Google Analytics ID. We automatically i…" at bounding box center [692, 358] width 284 height 16
paste input "G-GLQME7108S"
type input "G-GLQME7108S"
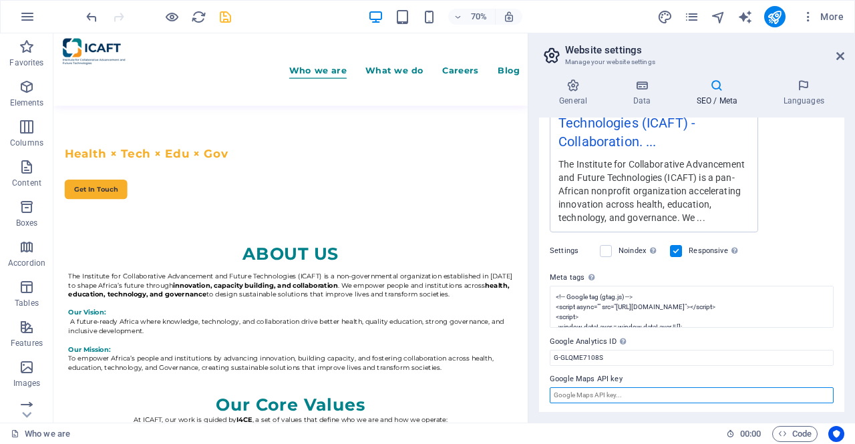
click at [591, 393] on input "Google Maps API key" at bounding box center [692, 395] width 284 height 16
click at [222, 21] on icon "save" at bounding box center [225, 16] width 15 height 15
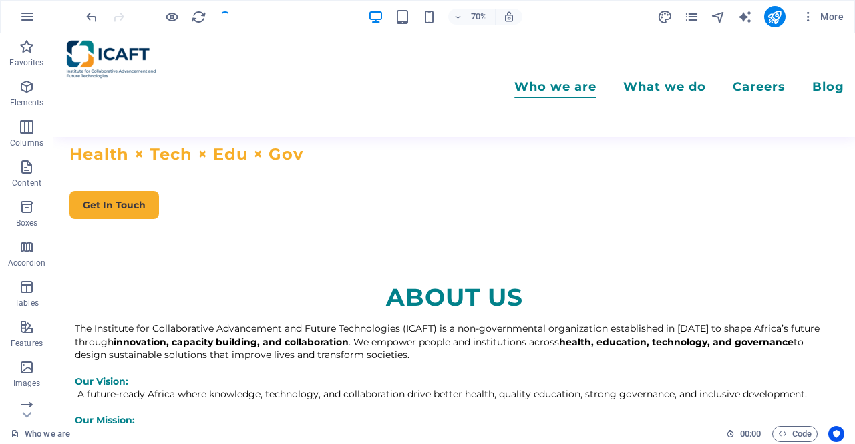
scroll to position [534, 0]
click at [812, 23] on button "More" at bounding box center [822, 16] width 53 height 21
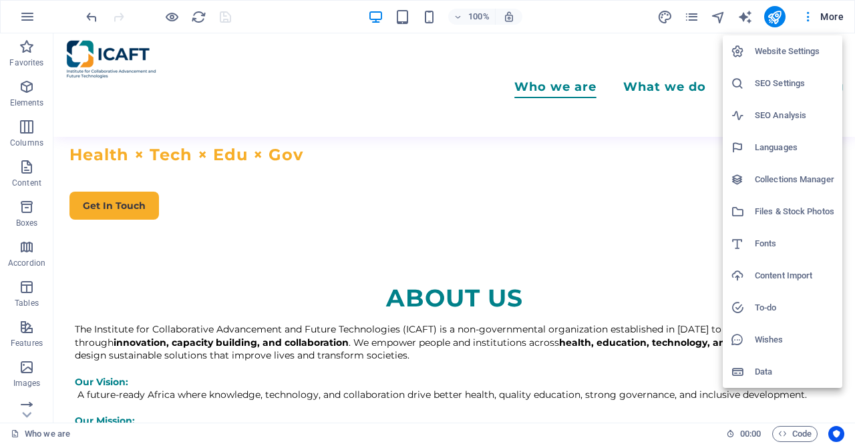
click at [808, 58] on h6 "Website Settings" at bounding box center [794, 51] width 79 height 16
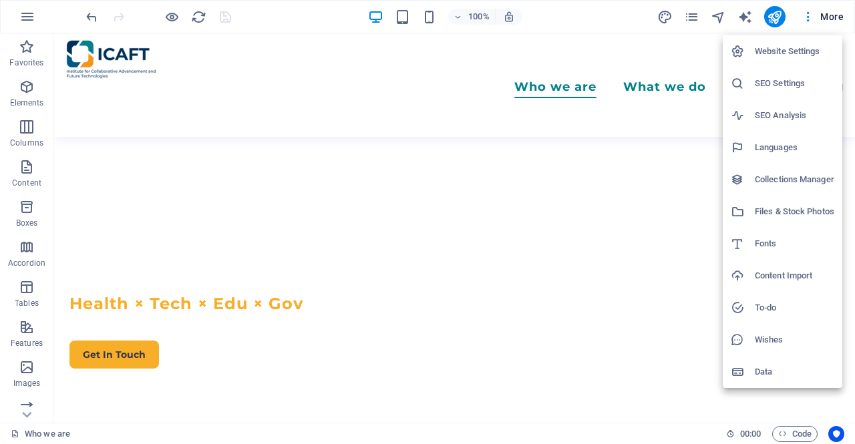
scroll to position [684, 0]
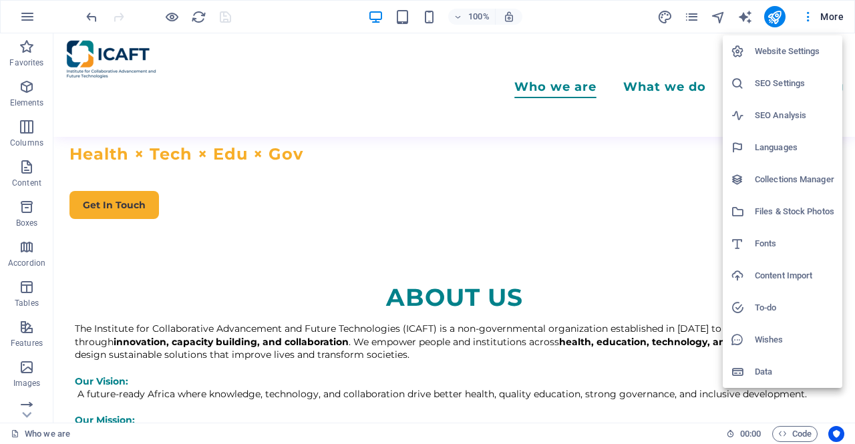
select select "41"
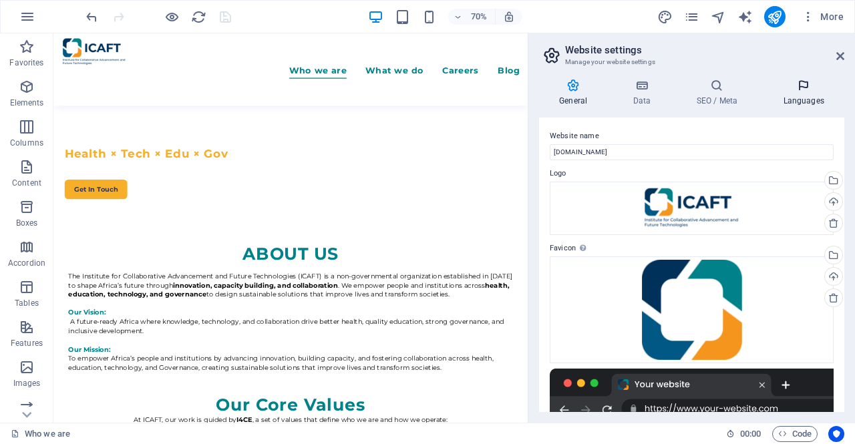
click at [789, 91] on icon at bounding box center [803, 85] width 81 height 13
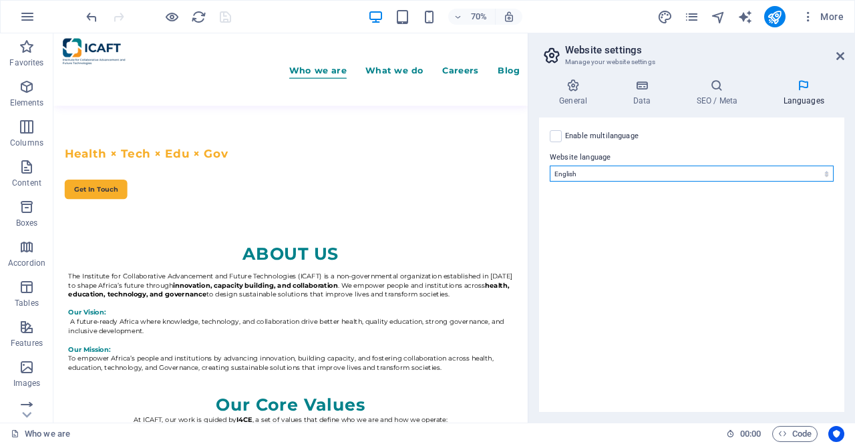
click at [578, 173] on select "Abkhazian Afar Afrikaans Akan Albanian Amharic Arabic Aragonese Armenian Assame…" at bounding box center [692, 174] width 284 height 16
click at [579, 168] on select "Abkhazian Afar Afrikaans Akan Albanian Amharic Arabic Aragonese Armenian Assame…" at bounding box center [692, 174] width 284 height 16
click at [730, 89] on icon at bounding box center [716, 85] width 81 height 13
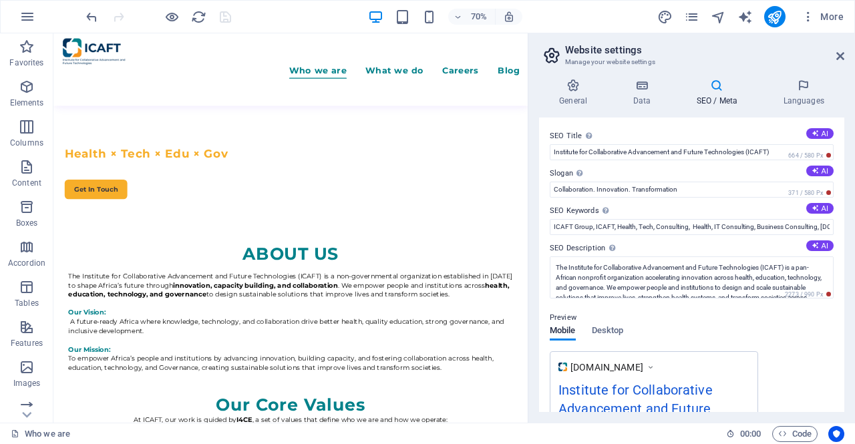
scroll to position [305, 0]
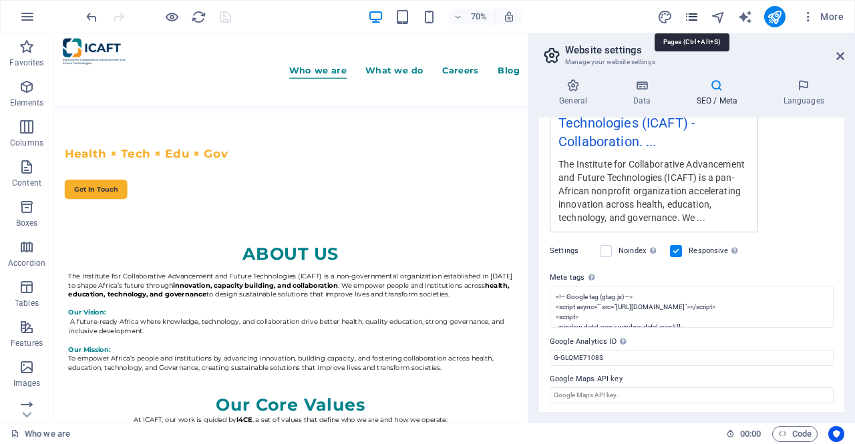
click at [690, 12] on icon "pages" at bounding box center [691, 16] width 15 height 15
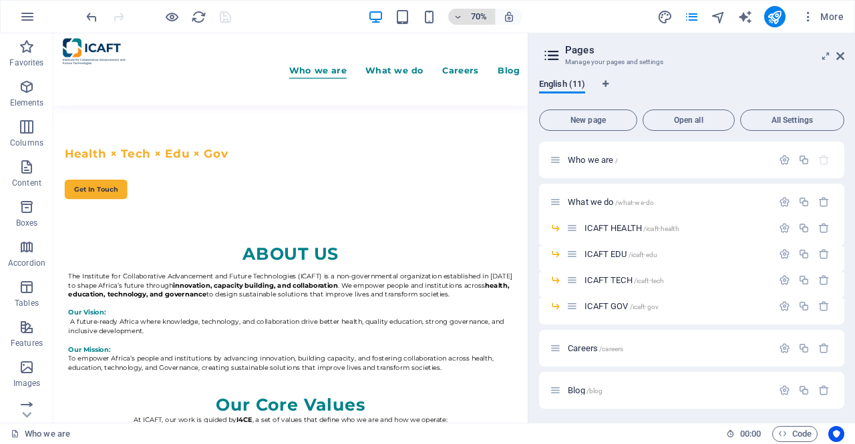
click at [471, 18] on h6 "70%" at bounding box center [478, 17] width 21 height 16
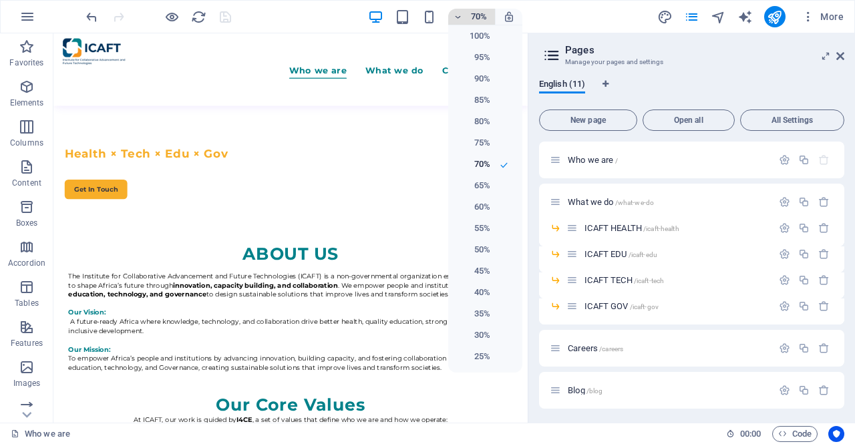
click at [471, 18] on div at bounding box center [427, 222] width 855 height 444
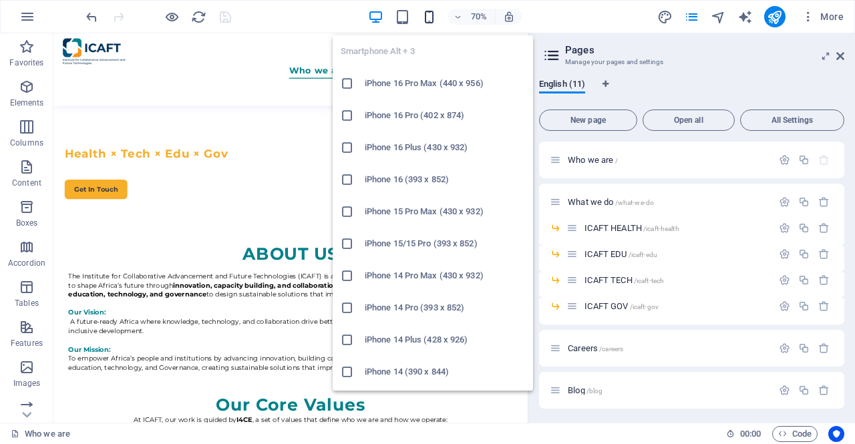
click at [430, 14] on icon "button" at bounding box center [428, 16] width 15 height 15
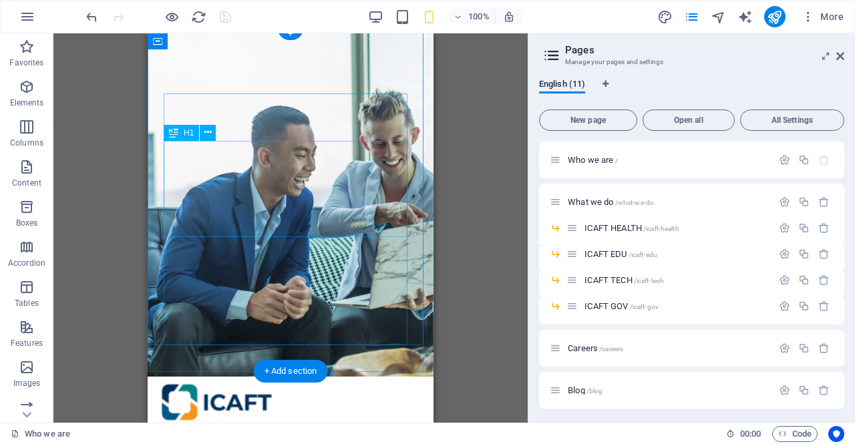
scroll to position [0, 0]
